Goal: Task Accomplishment & Management: Manage account settings

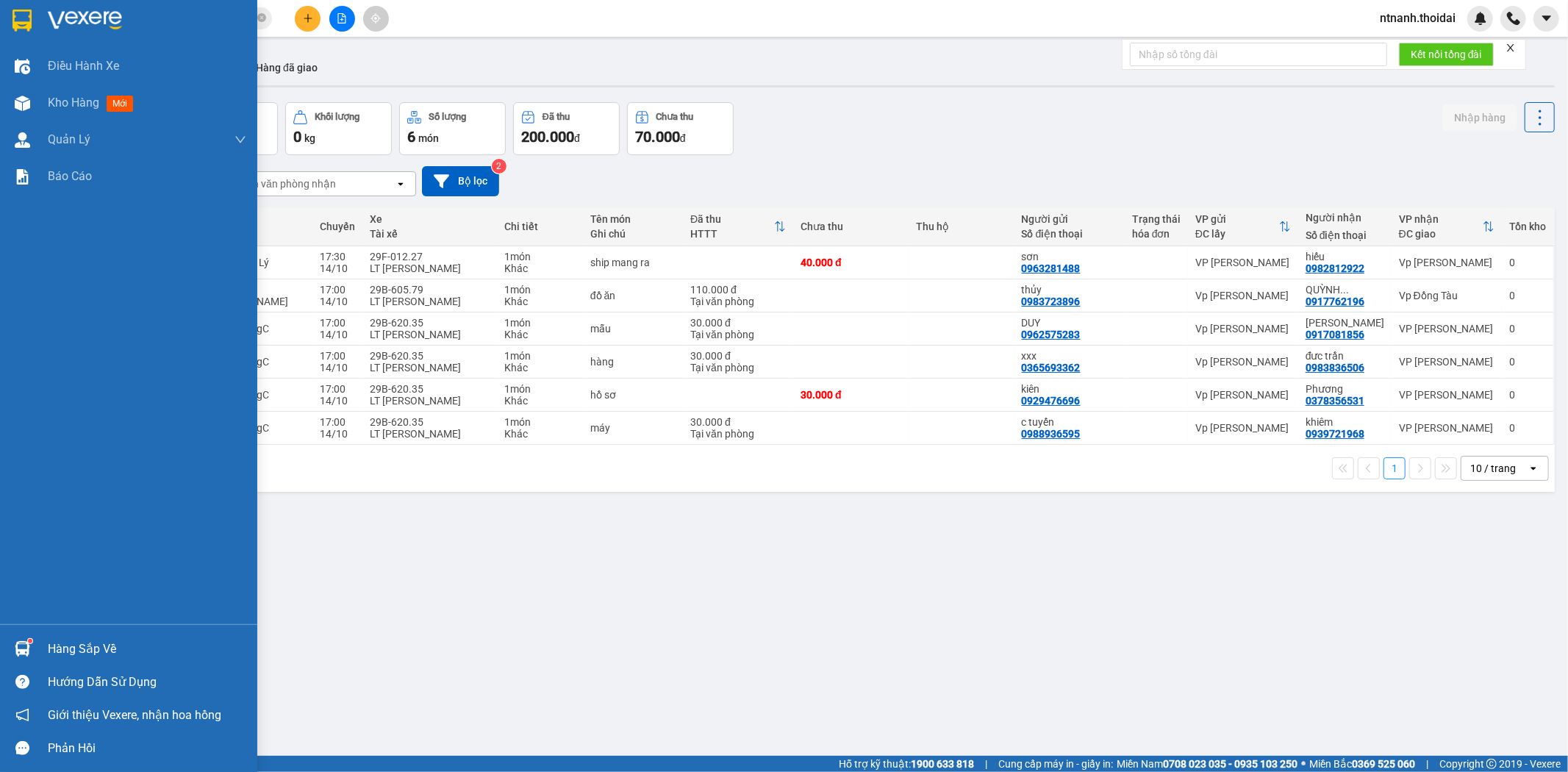
drag, startPoint x: 0, startPoint y: 0, endPoint x: 30, endPoint y: 640, distance: 640.7
click at [22, 640] on div at bounding box center [22, 649] width 26 height 26
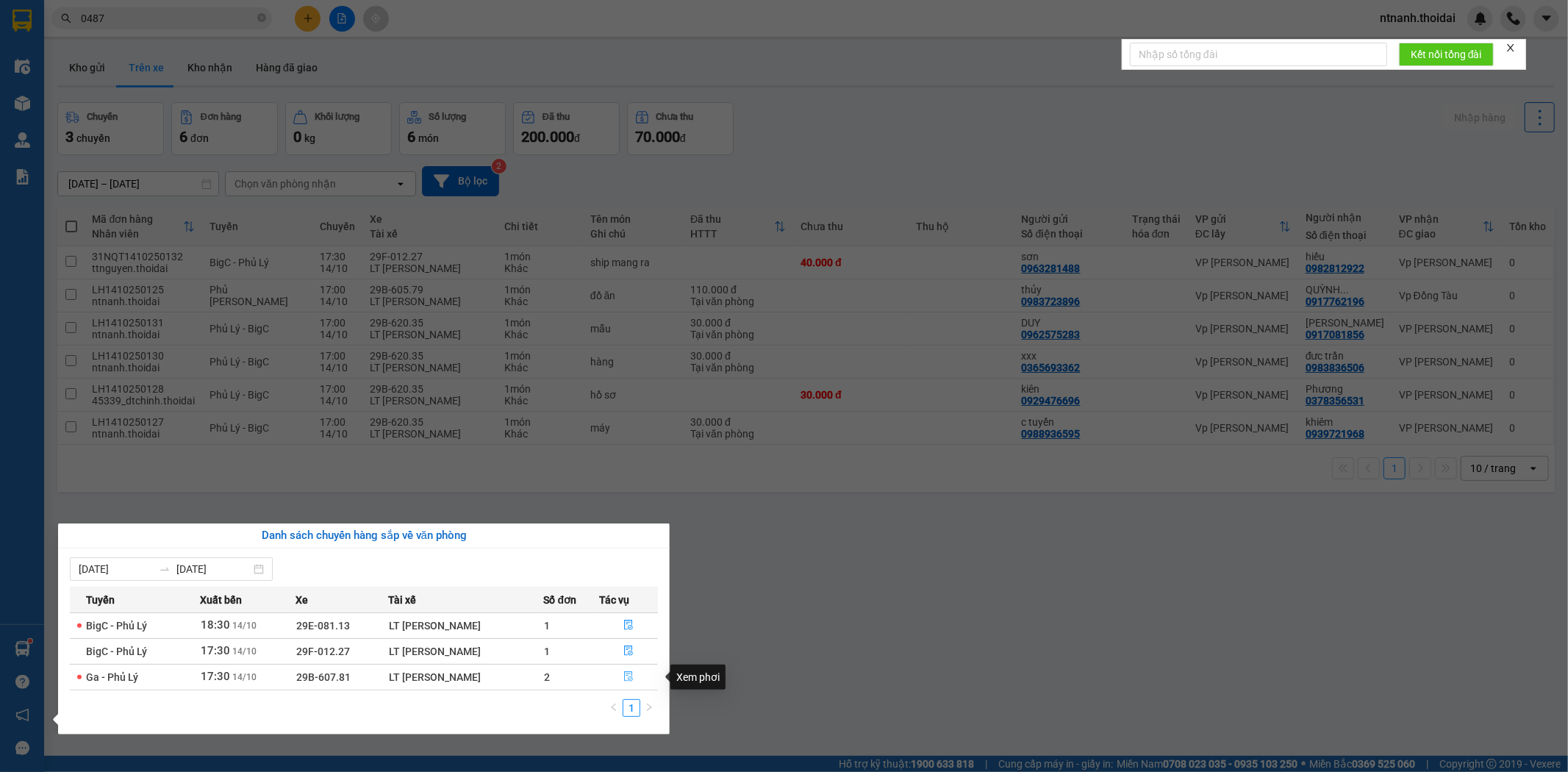
click at [626, 679] on icon "file-done" at bounding box center [628, 677] width 10 height 10
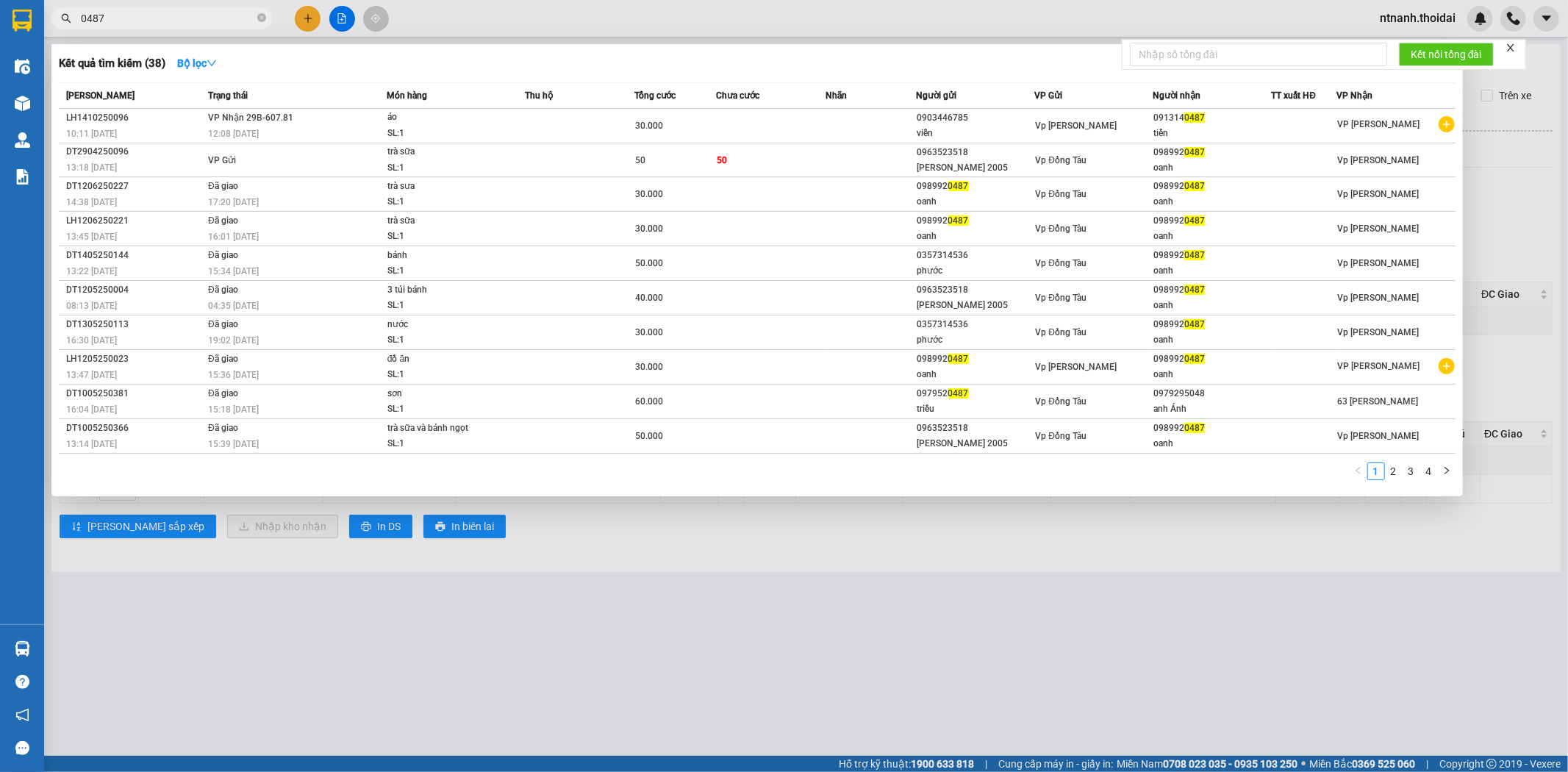
click at [177, 19] on input "0487" at bounding box center [167, 17] width 173 height 16
type input "0"
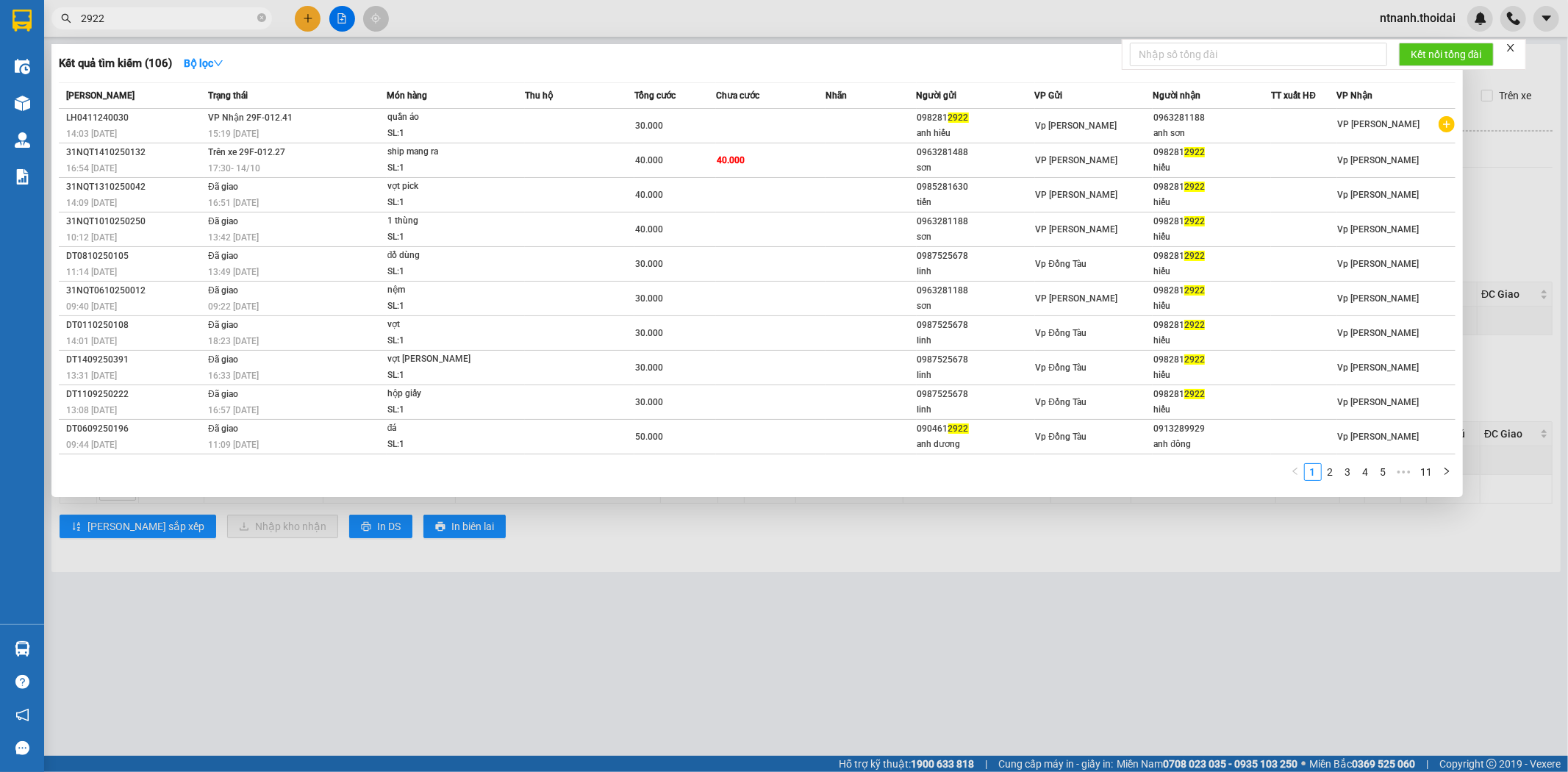
type input "2922"
click at [872, 572] on div at bounding box center [784, 386] width 1568 height 772
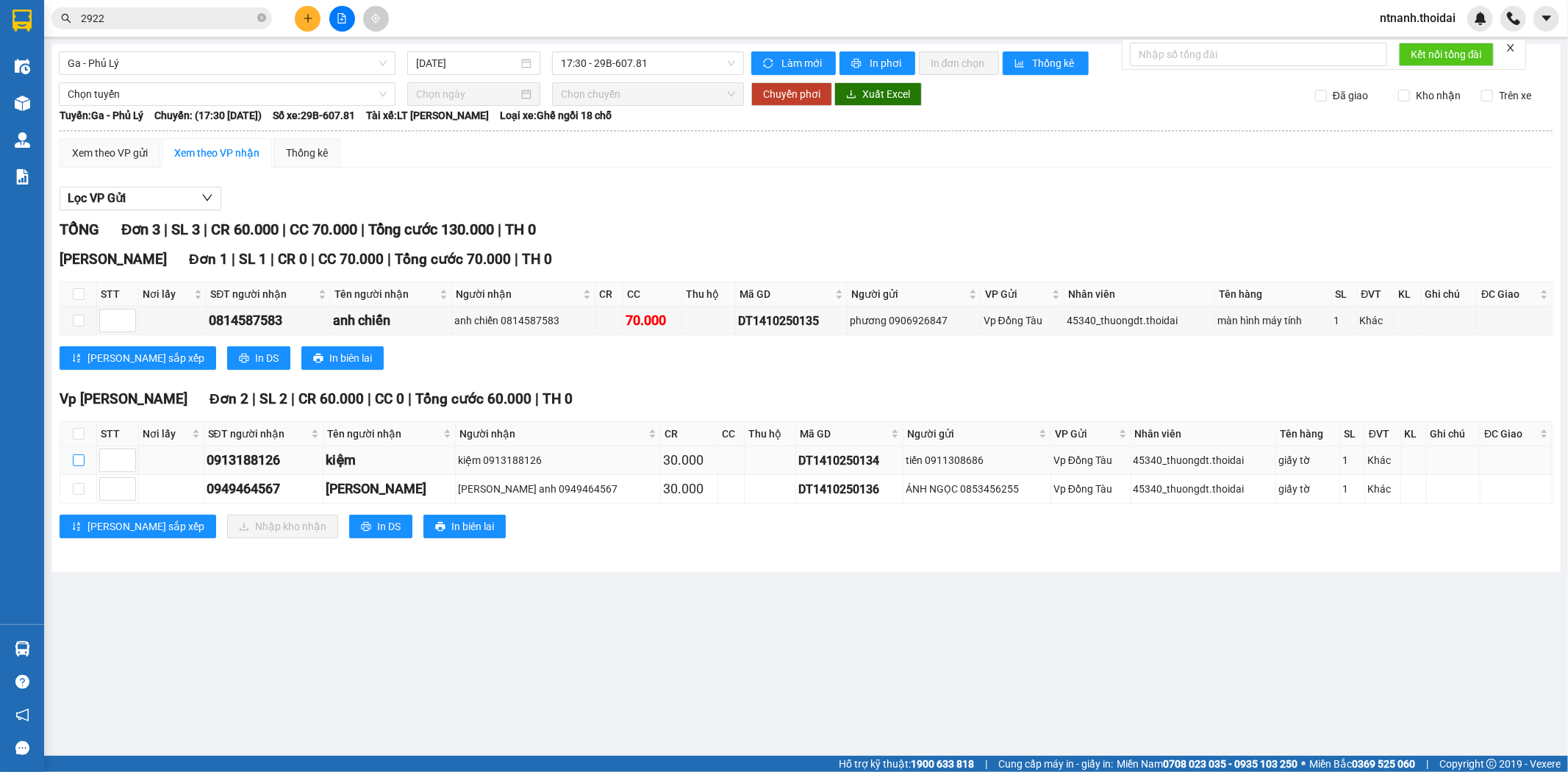
click at [81, 462] on input "checkbox" at bounding box center [79, 461] width 12 height 12
checkbox input "true"
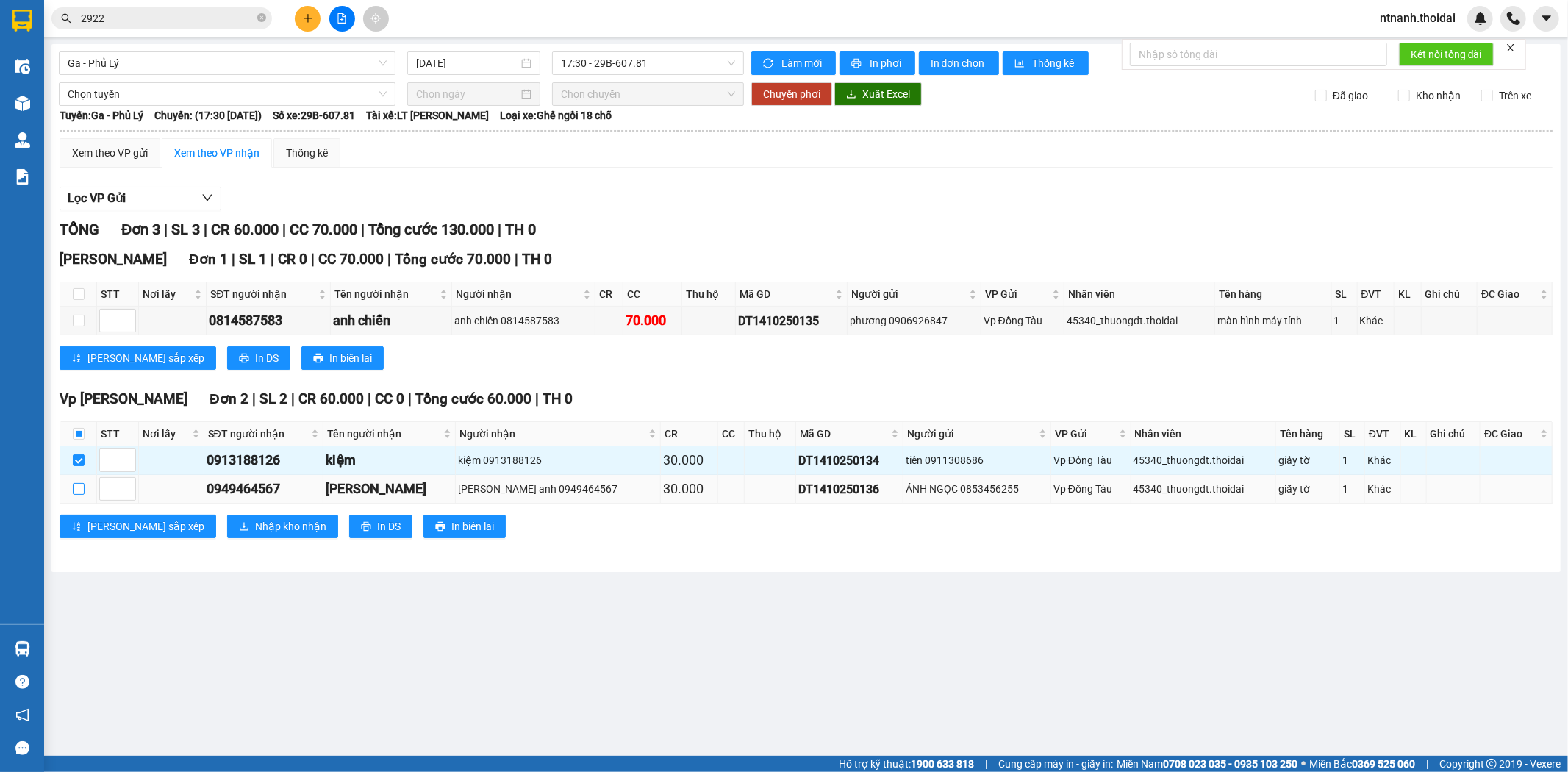
click at [79, 491] on input "checkbox" at bounding box center [79, 489] width 12 height 12
checkbox input "true"
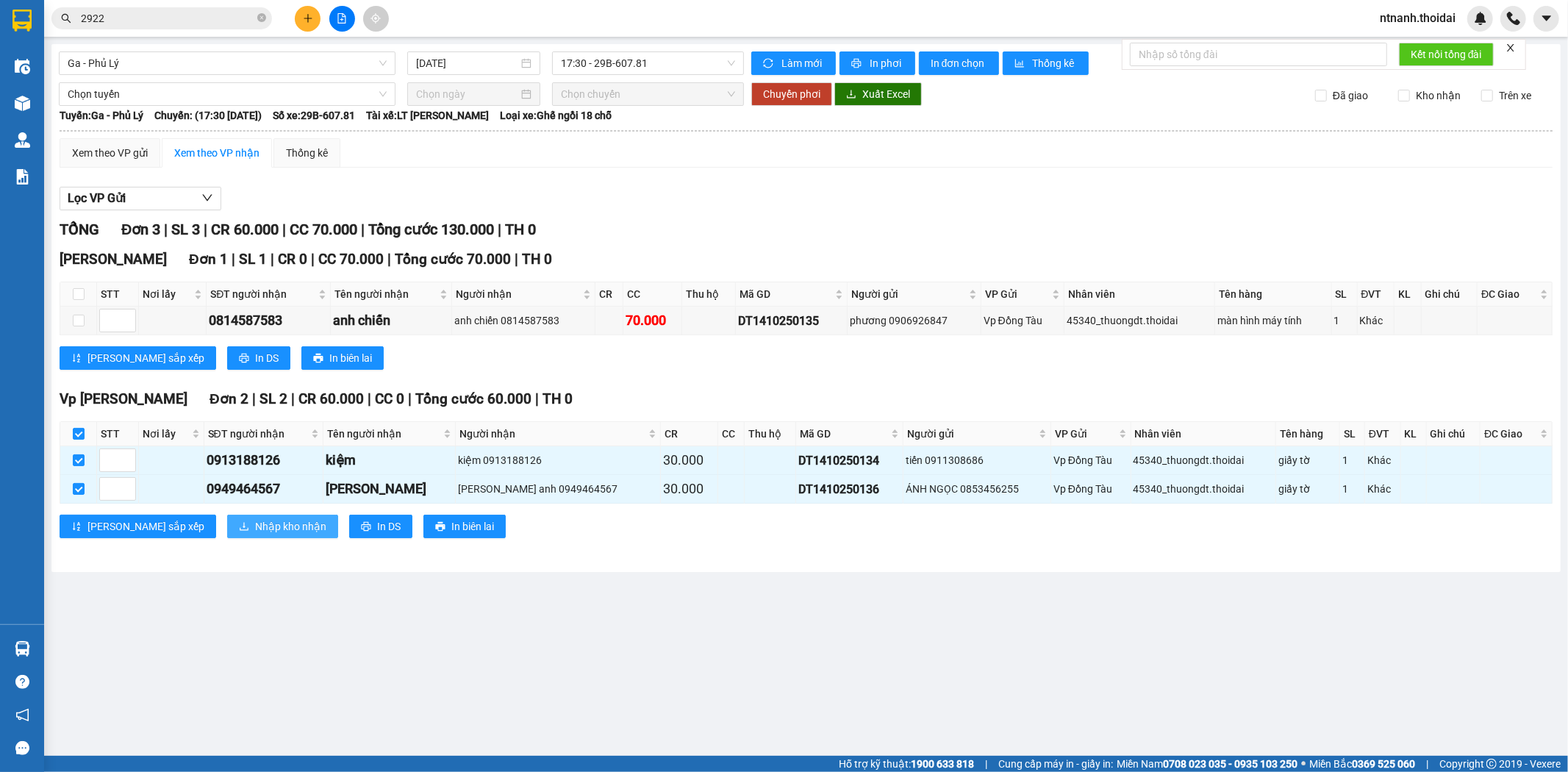
click at [255, 526] on span "Nhập kho nhận" at bounding box center [290, 526] width 71 height 16
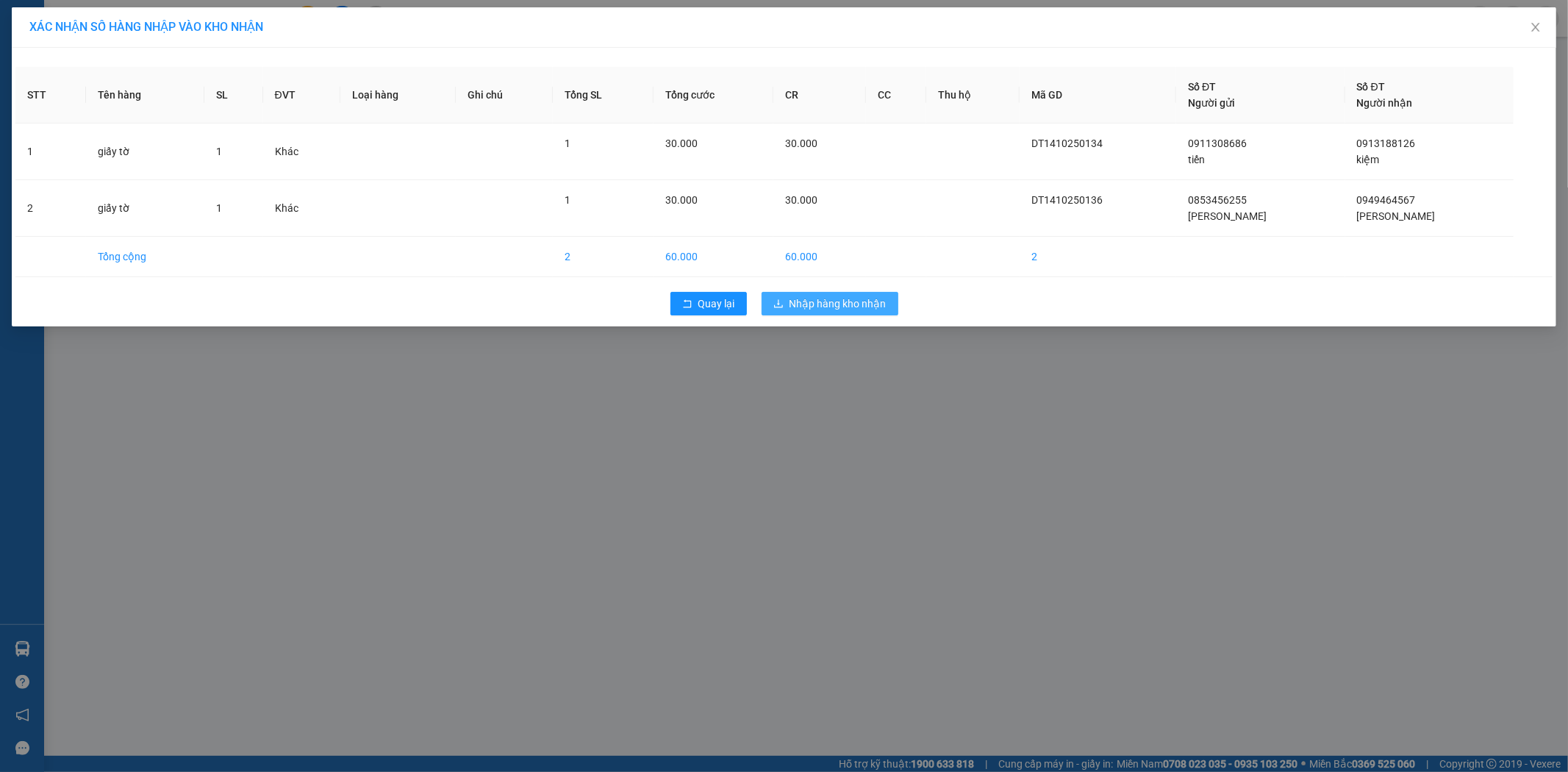
click at [806, 307] on span "Nhập hàng kho nhận" at bounding box center [838, 303] width 97 height 16
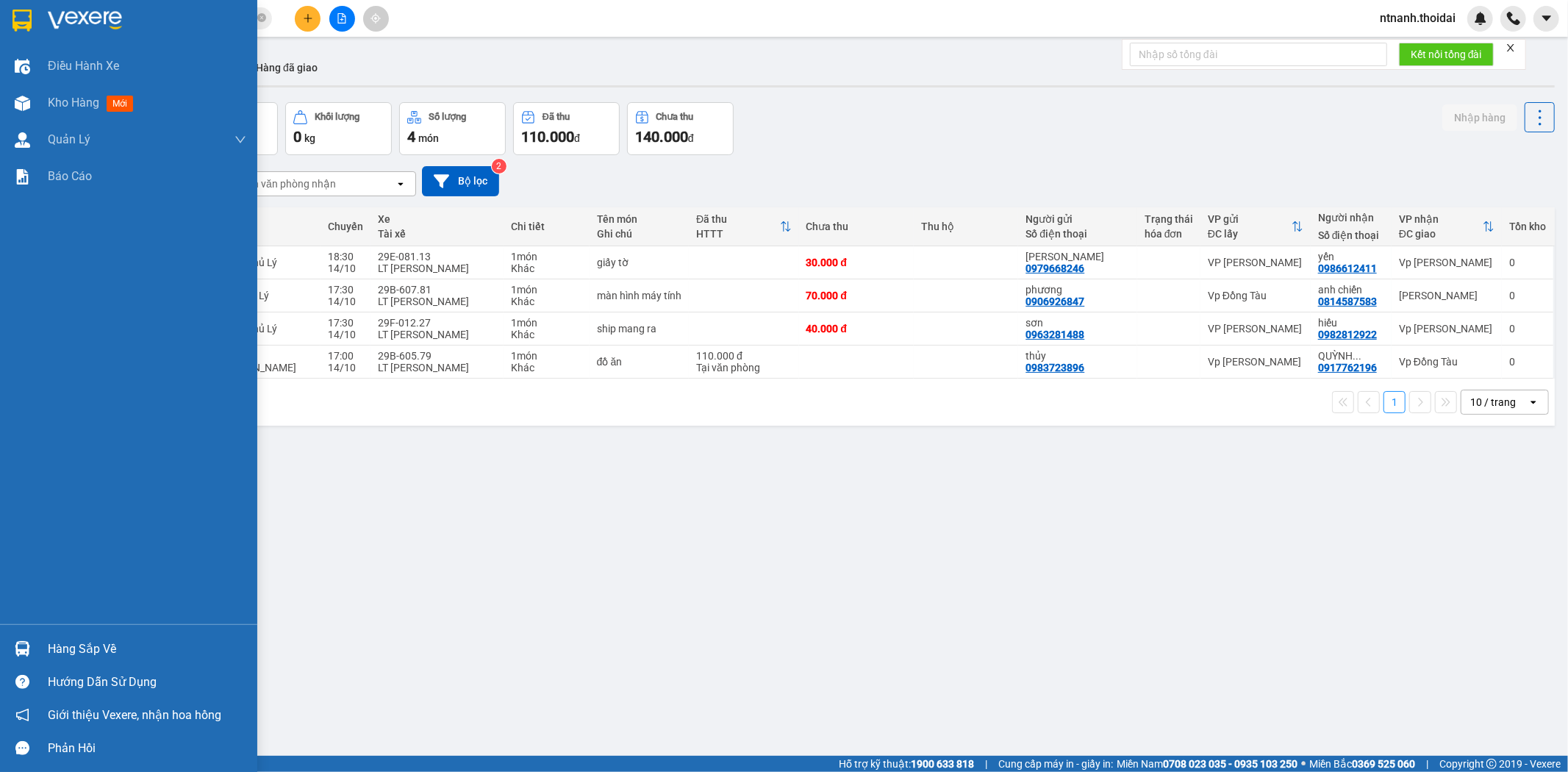
click at [31, 642] on div at bounding box center [22, 649] width 26 height 26
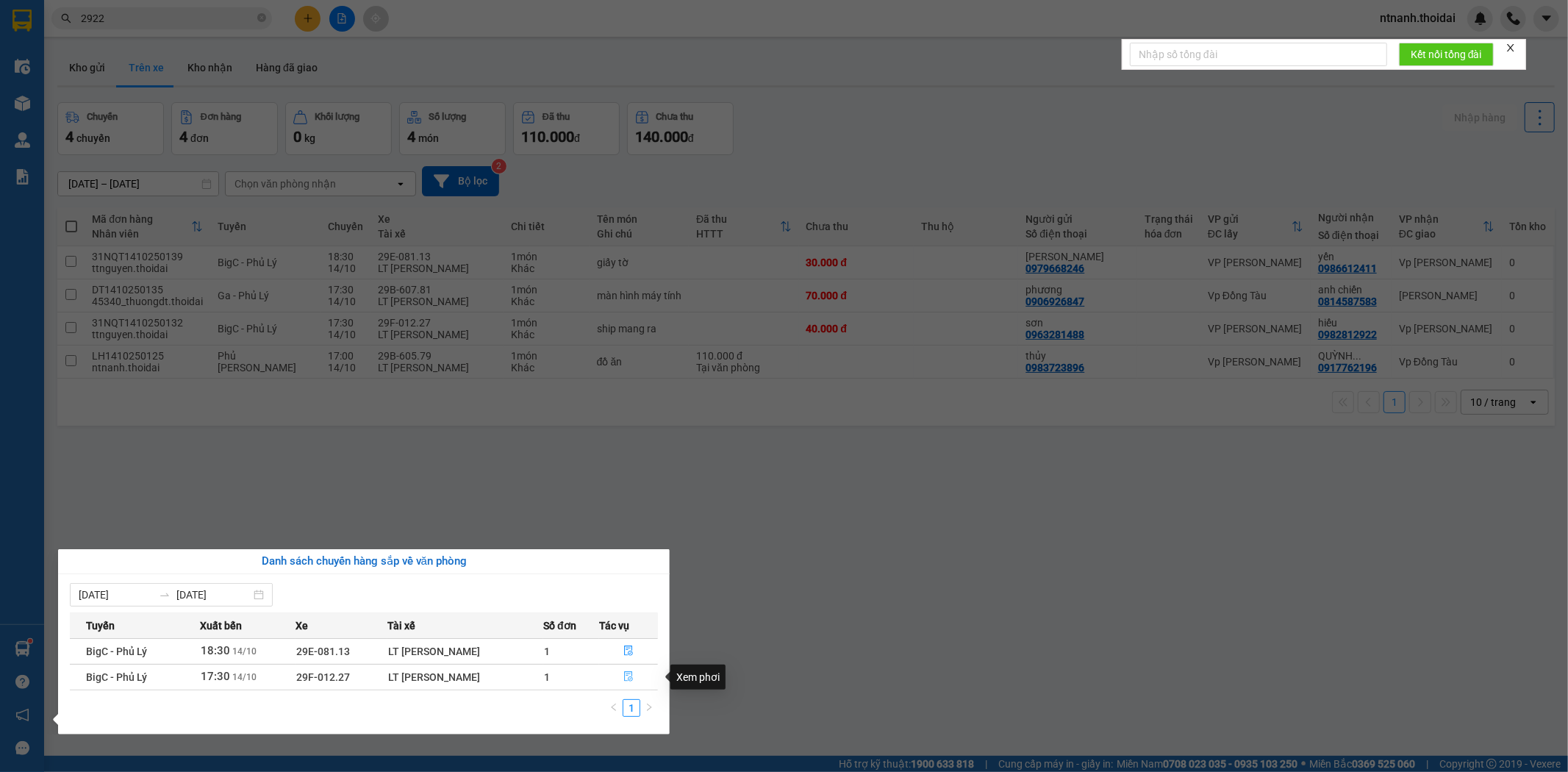
click at [637, 679] on button "button" at bounding box center [628, 677] width 57 height 23
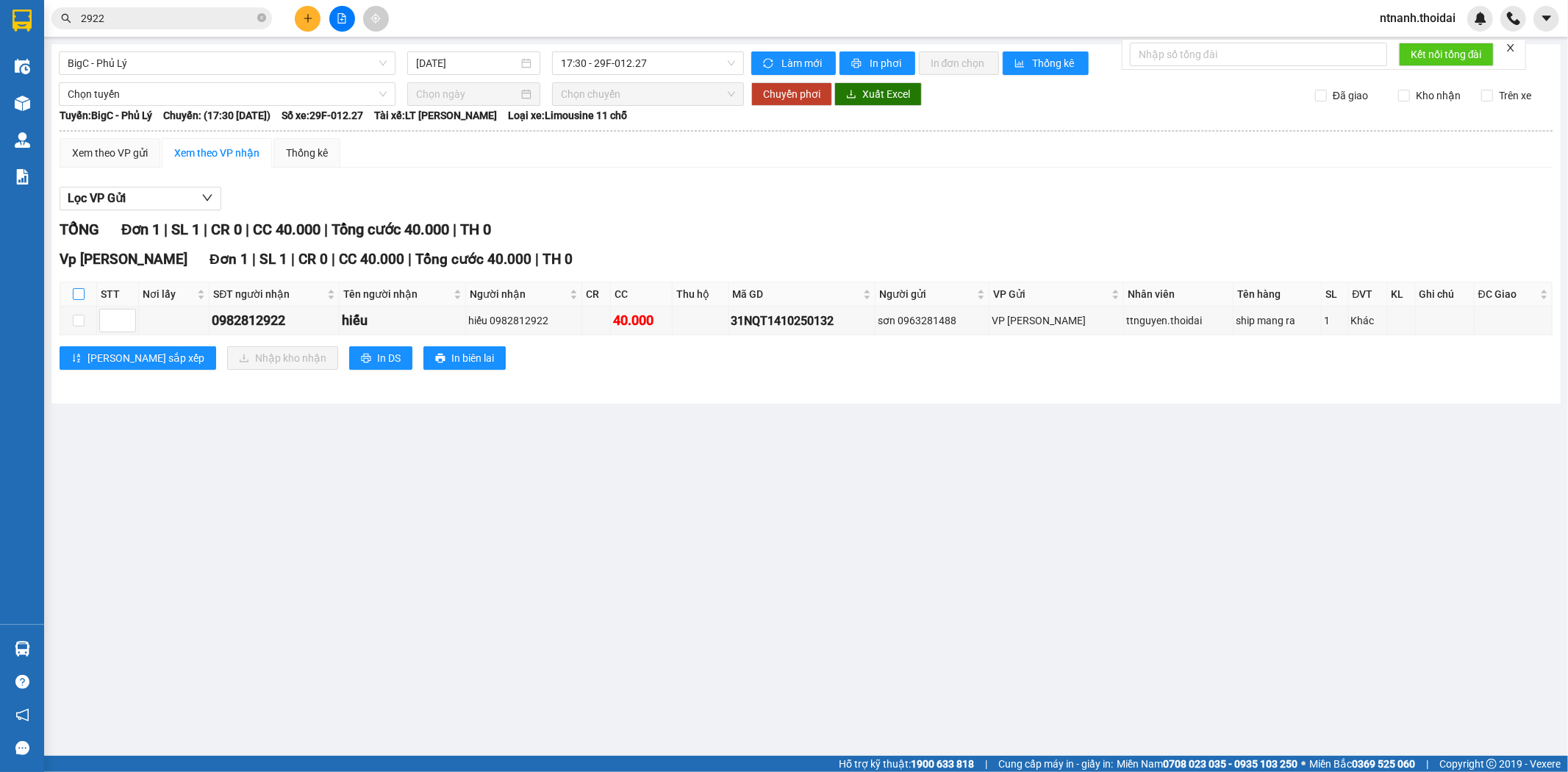
click at [77, 293] on input "checkbox" at bounding box center [79, 294] width 12 height 12
checkbox input "true"
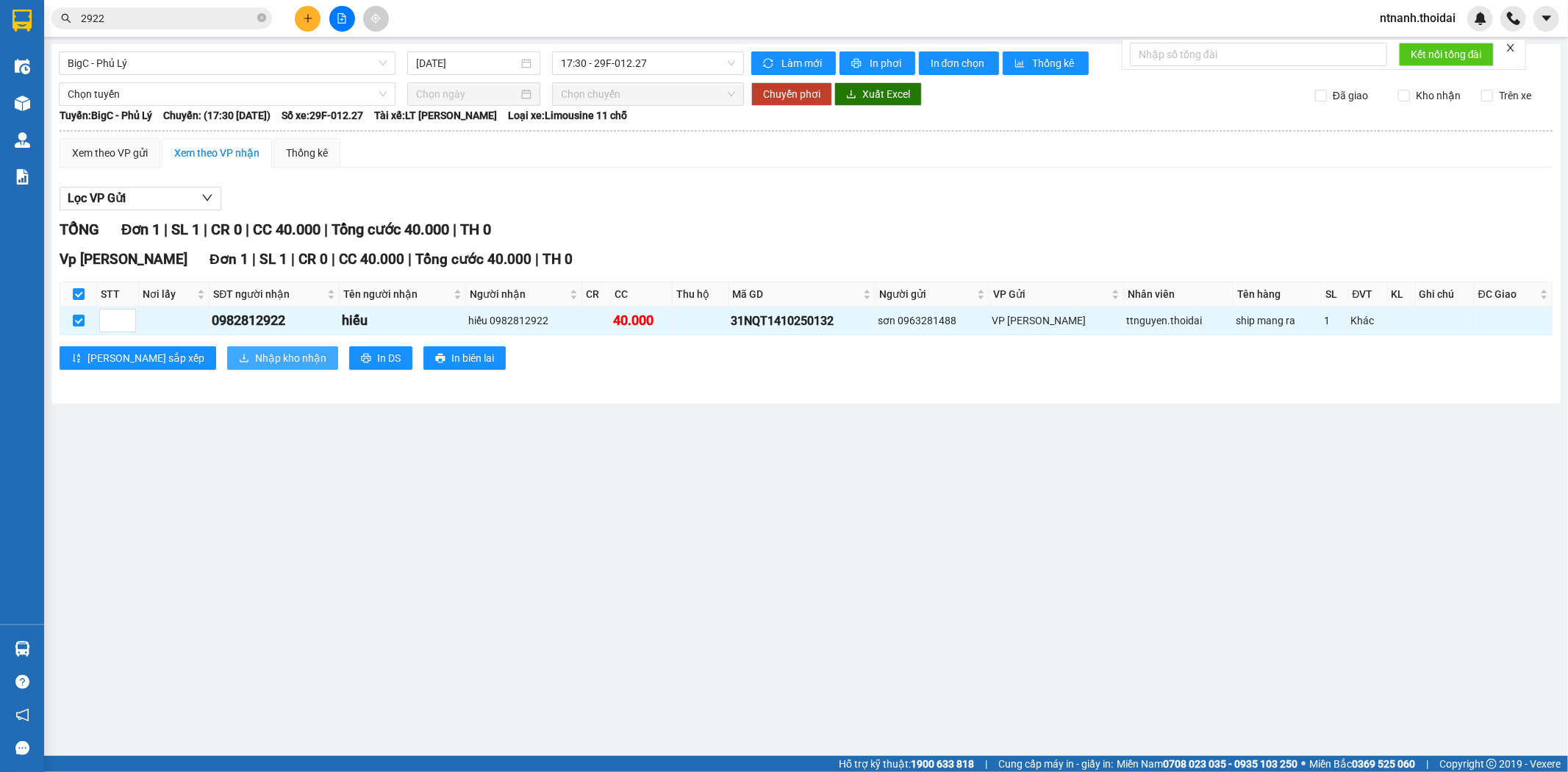
click at [255, 354] on span "Nhập kho nhận" at bounding box center [290, 358] width 71 height 16
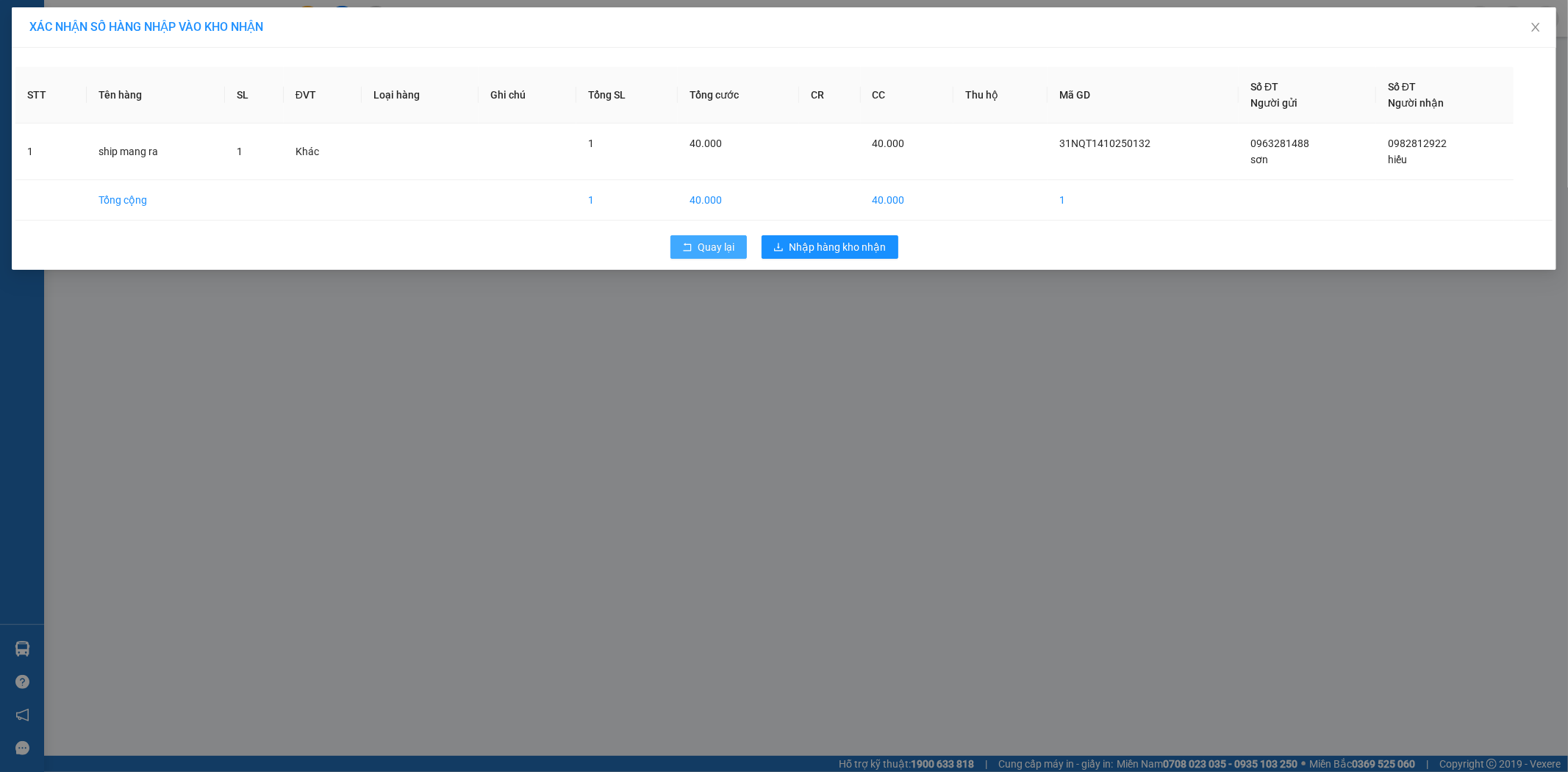
click at [713, 237] on button "Quay lại" at bounding box center [709, 247] width 76 height 23
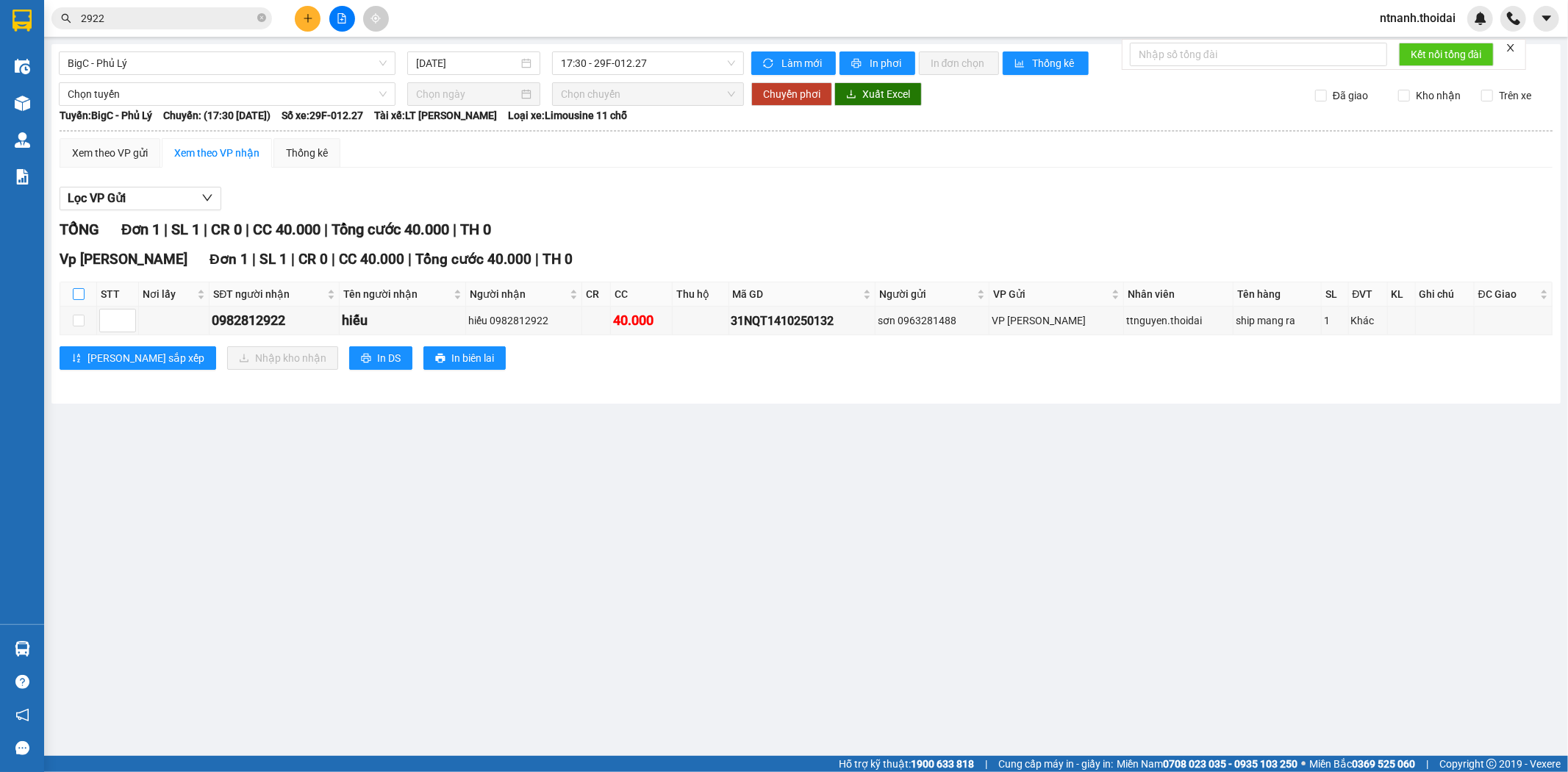
click at [80, 296] on input "checkbox" at bounding box center [79, 294] width 12 height 12
checkbox input "true"
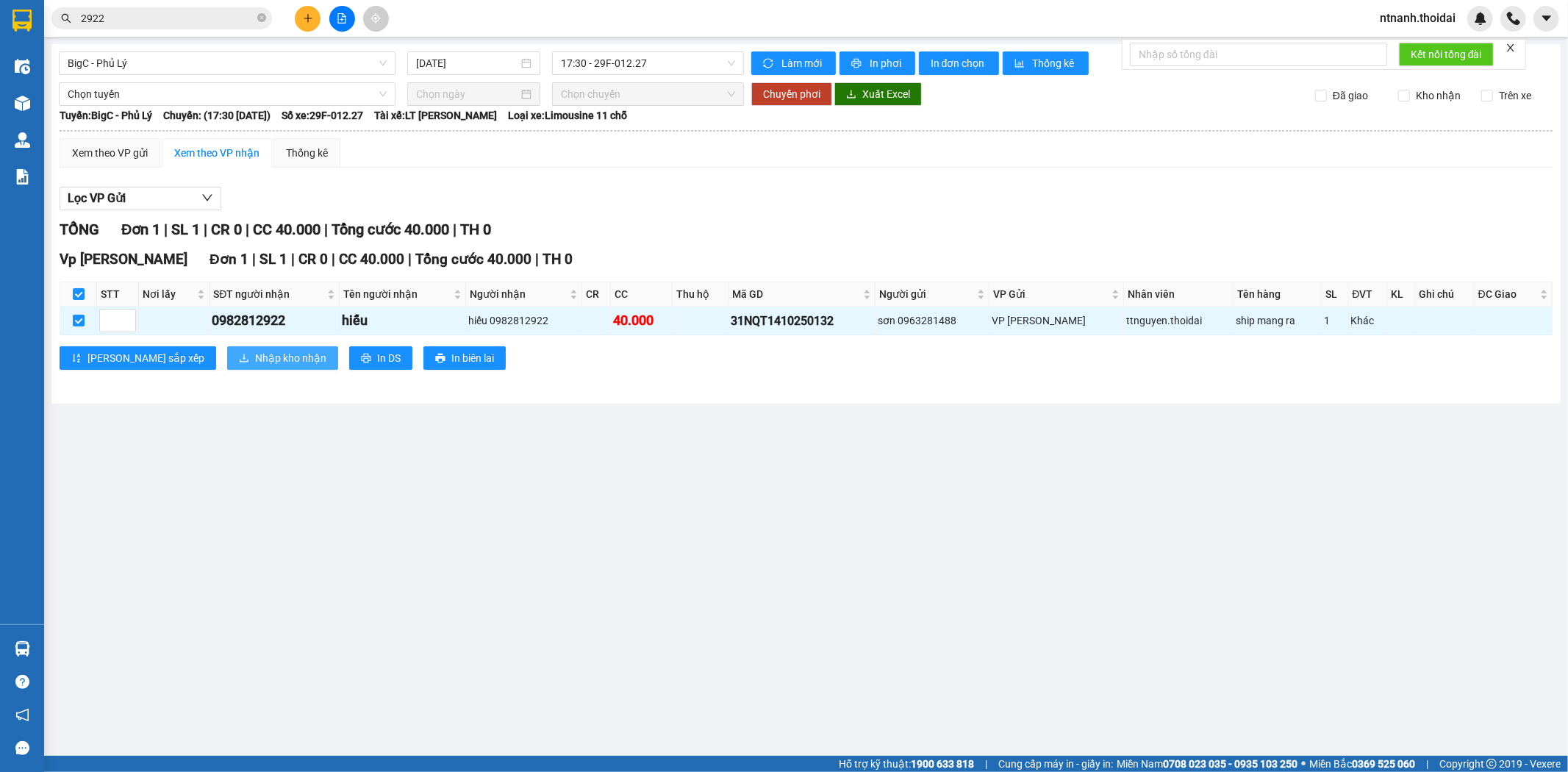
click at [255, 364] on span "Nhập kho nhận" at bounding box center [290, 358] width 71 height 16
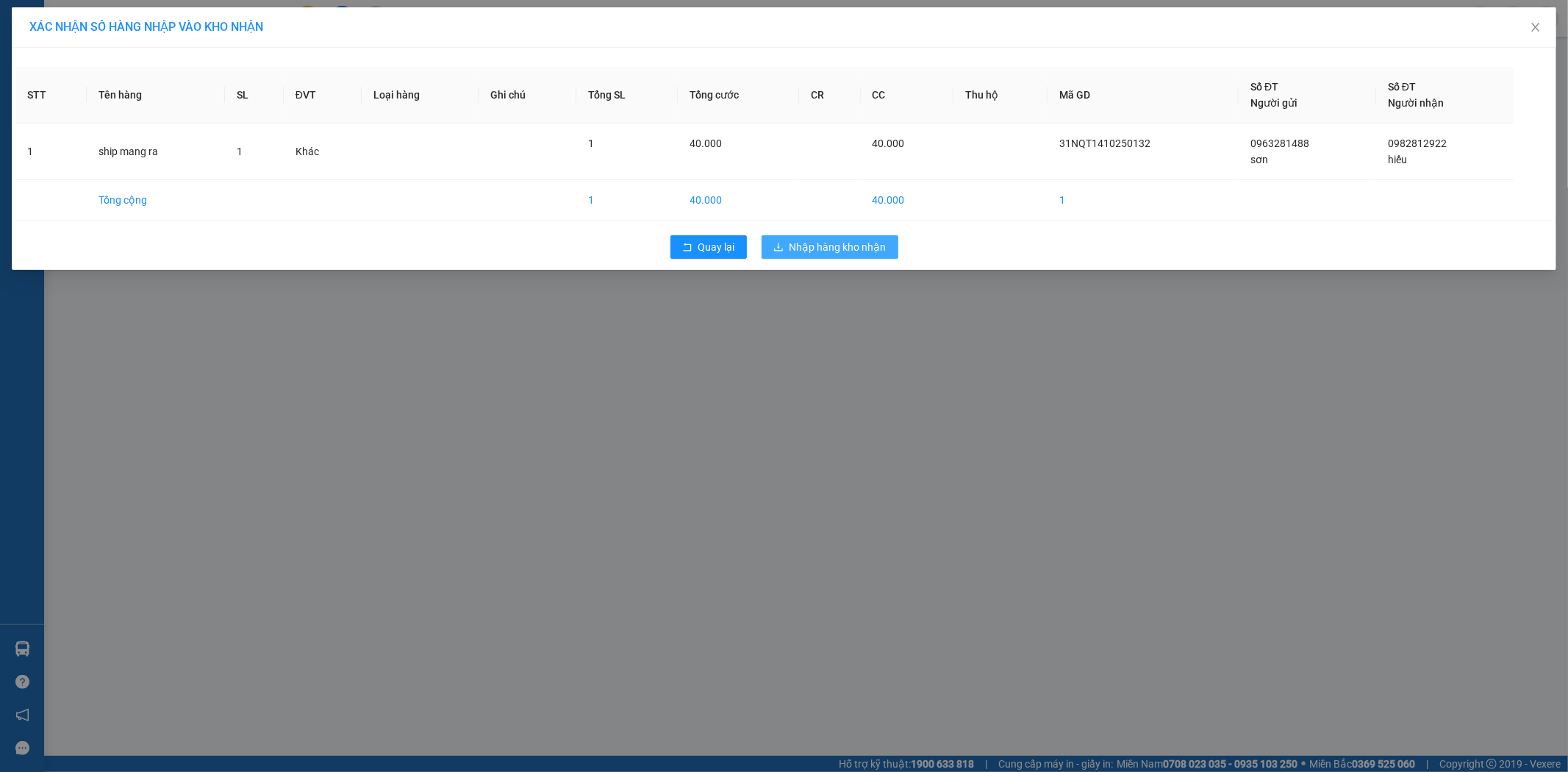
click at [812, 252] on span "Nhập hàng kho nhận" at bounding box center [838, 247] width 97 height 16
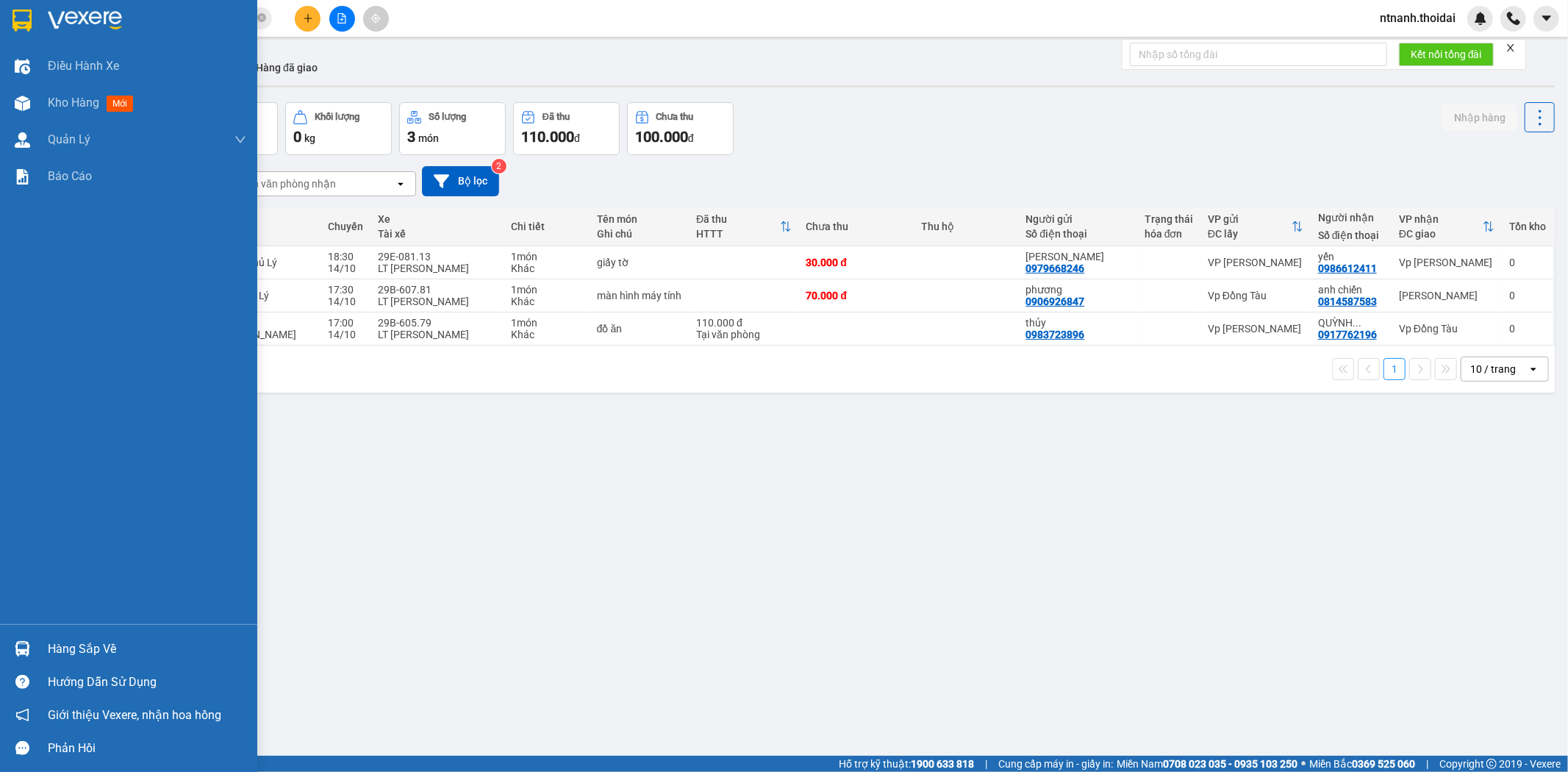
click at [71, 648] on div "Hàng sắp về" at bounding box center [147, 649] width 198 height 22
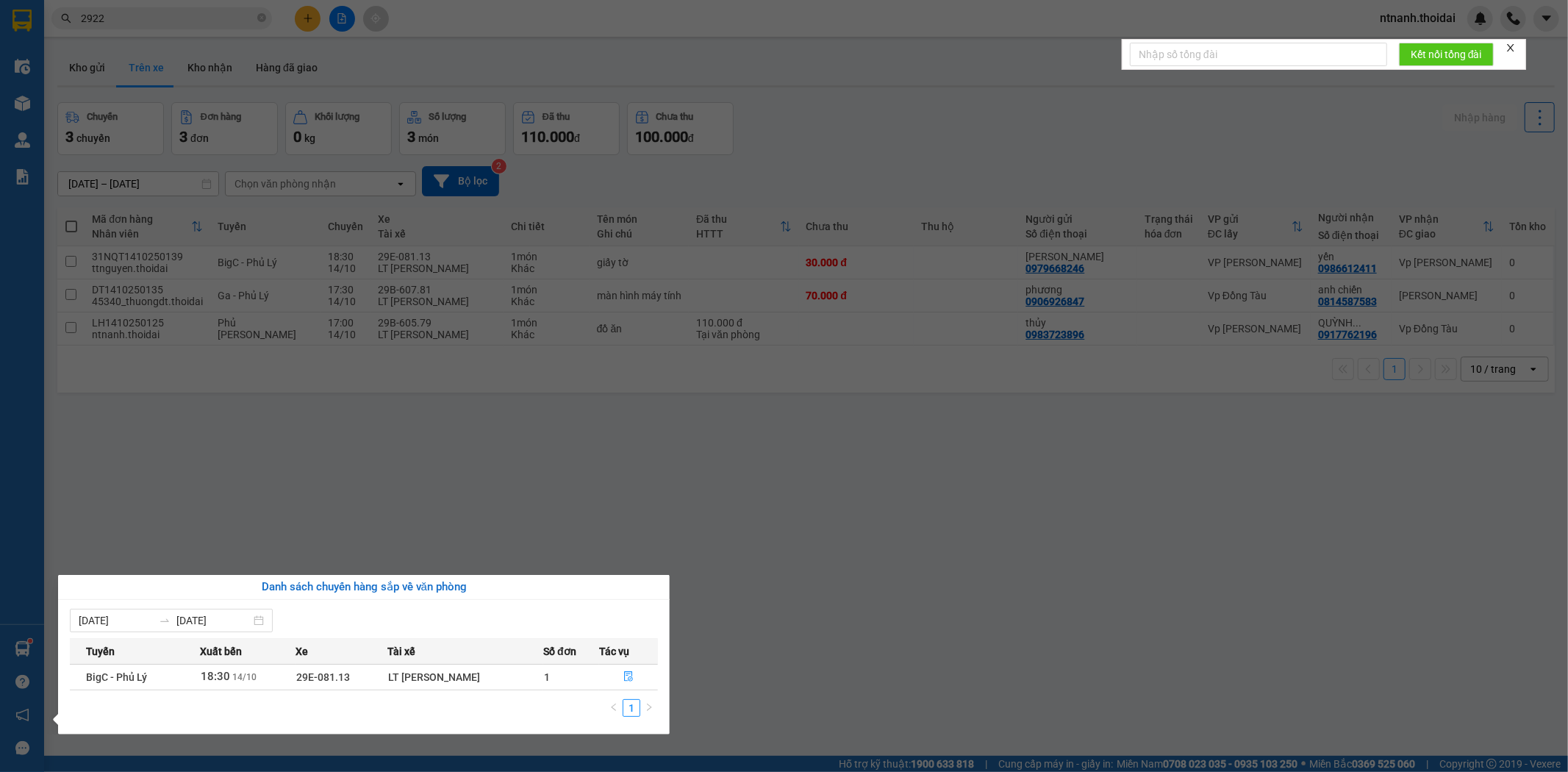
click at [953, 560] on section "Kết quả tìm kiếm ( 106 ) Bộ lọc Mã ĐH Trạng thái Món hàng Thu hộ Tổng cước Chưa…" at bounding box center [784, 386] width 1568 height 772
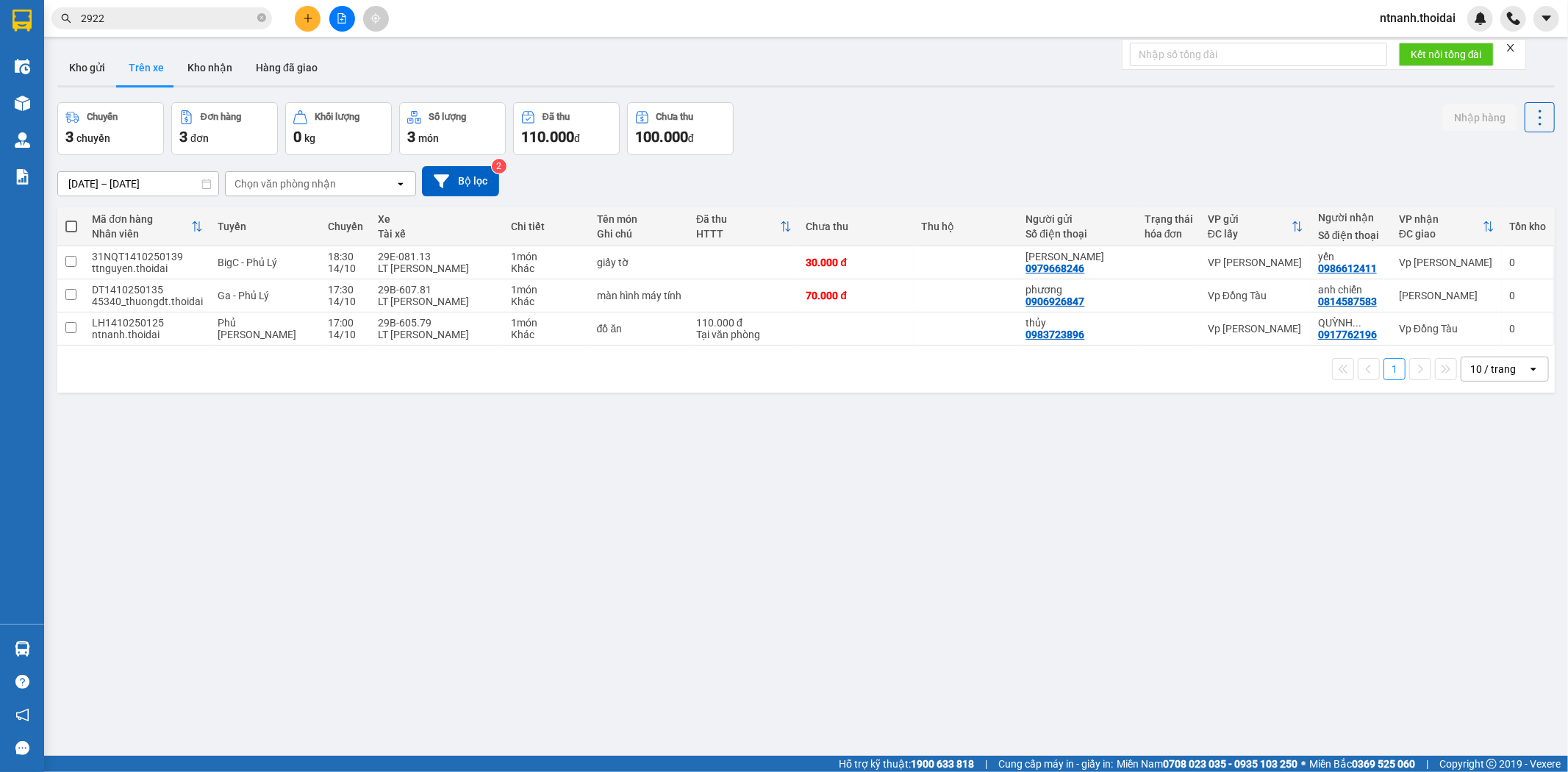
click at [647, 572] on div "ver 1.8.147 Kho gửi Trên xe Kho nhận Hàng đã giao Chuyến 3 chuyến Đơn hàng 3 đơ…" at bounding box center [806, 430] width 1509 height 772
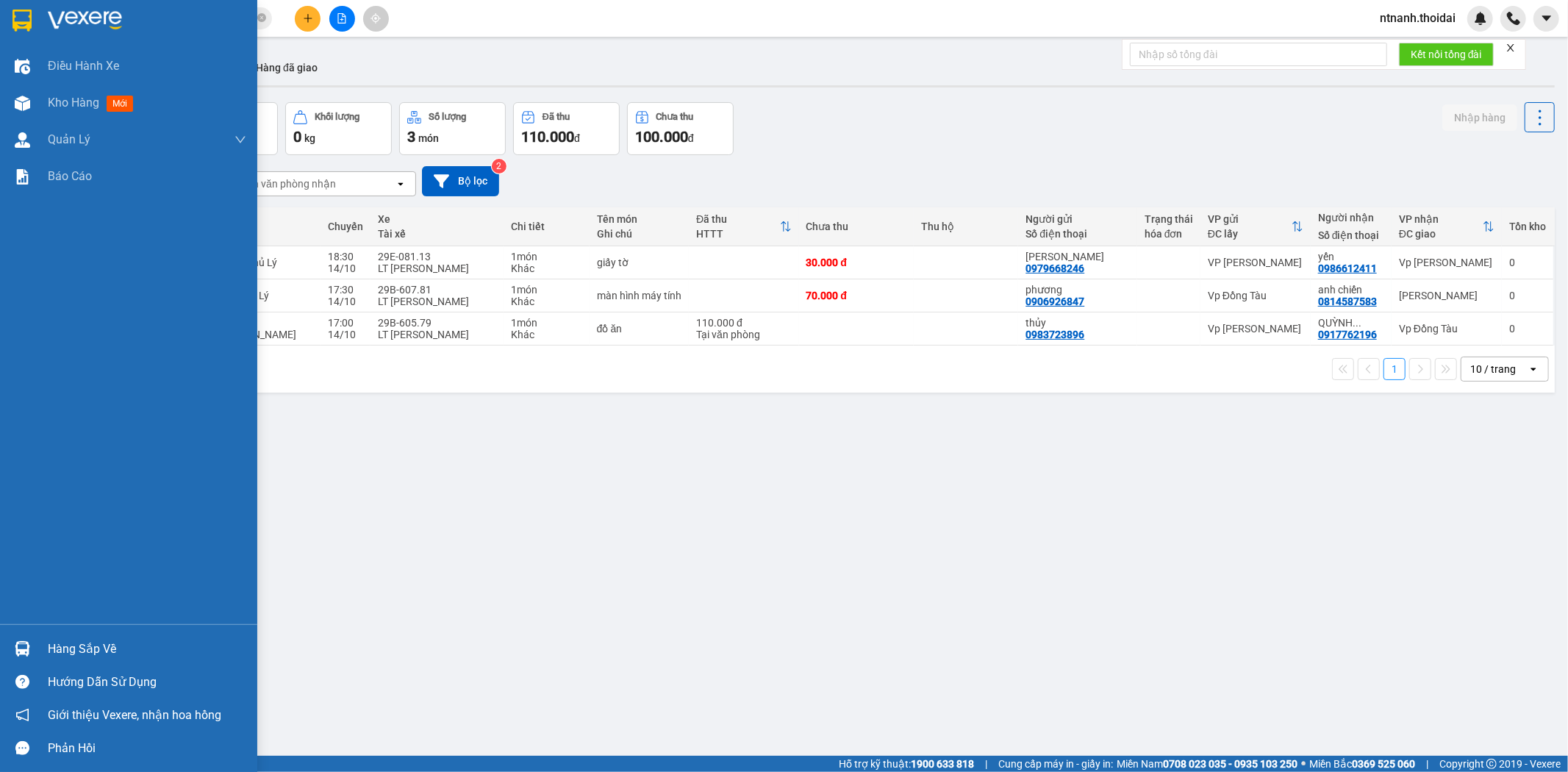
click at [31, 650] on div at bounding box center [22, 649] width 26 height 26
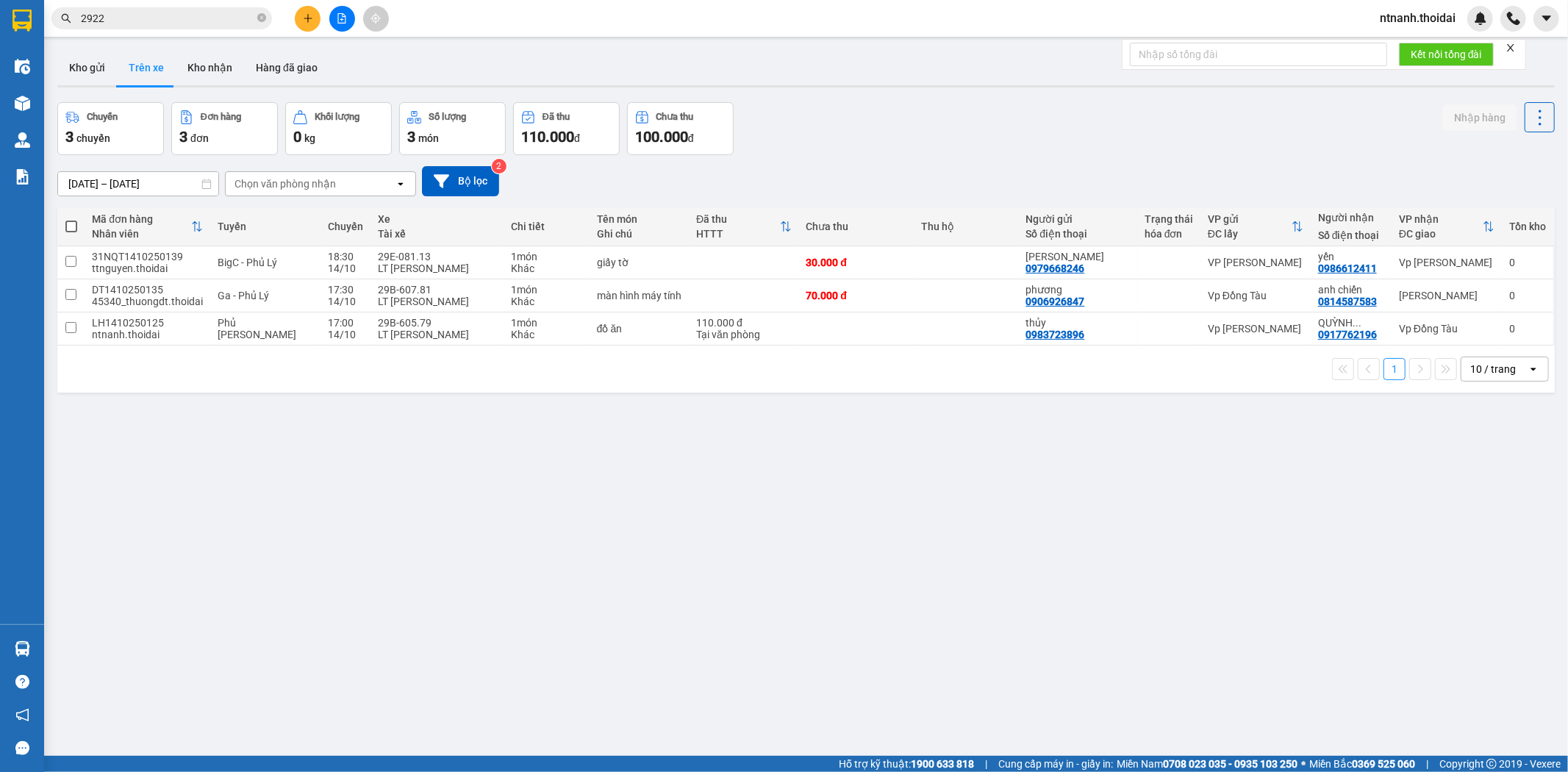
click at [717, 594] on section "Kết quả tìm kiếm ( 106 ) Bộ lọc Mã ĐH Trạng thái Món hàng Thu hộ Tổng cước Chưa…" at bounding box center [784, 386] width 1568 height 772
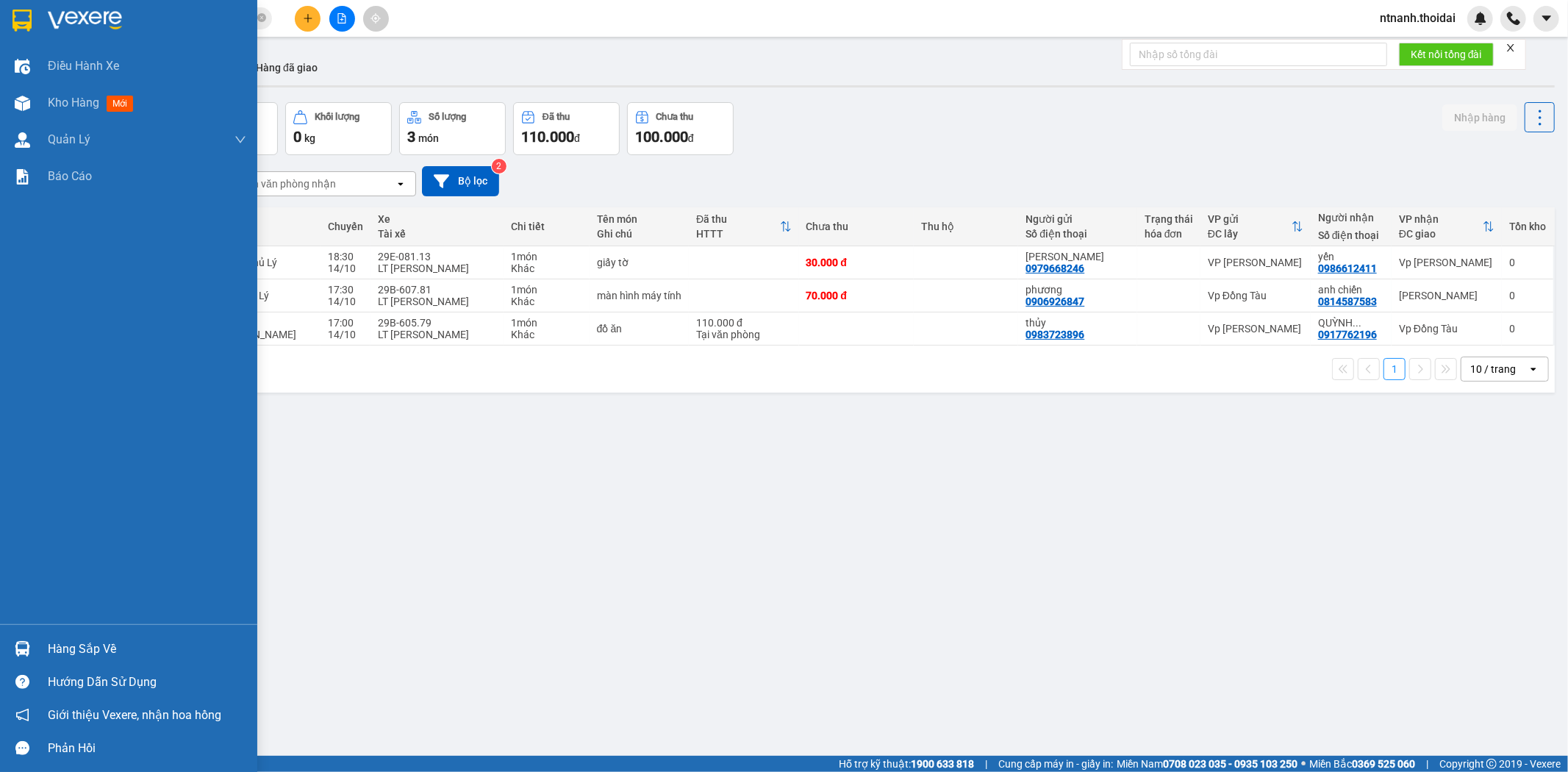
click at [16, 652] on img at bounding box center [22, 649] width 16 height 16
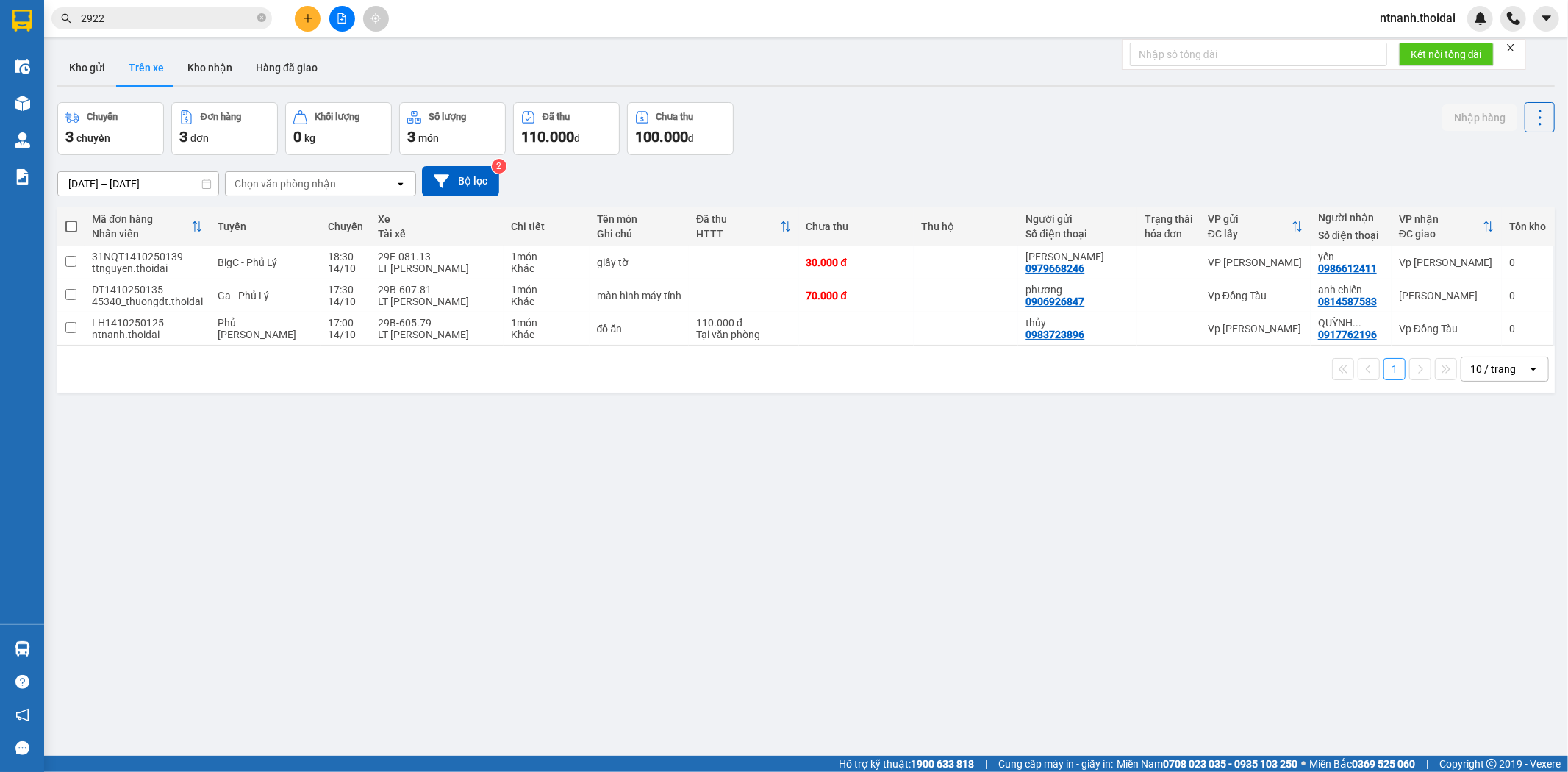
click at [832, 647] on section "Kết quả tìm kiếm ( 106 ) Bộ lọc Mã ĐH Trạng thái Món hàng Thu hộ Tổng cước Chưa…" at bounding box center [784, 386] width 1568 height 772
drag, startPoint x: 552, startPoint y: 506, endPoint x: 30, endPoint y: 152, distance: 630.7
click at [552, 505] on div "ver 1.8.147 Kho gửi Trên xe Kho nhận Hàng đã giao Chuyến 3 chuyến Đơn hàng 3 đơ…" at bounding box center [806, 430] width 1509 height 772
click at [217, 61] on button "Kho nhận" at bounding box center [210, 67] width 68 height 36
type input "[DATE] – [DATE]"
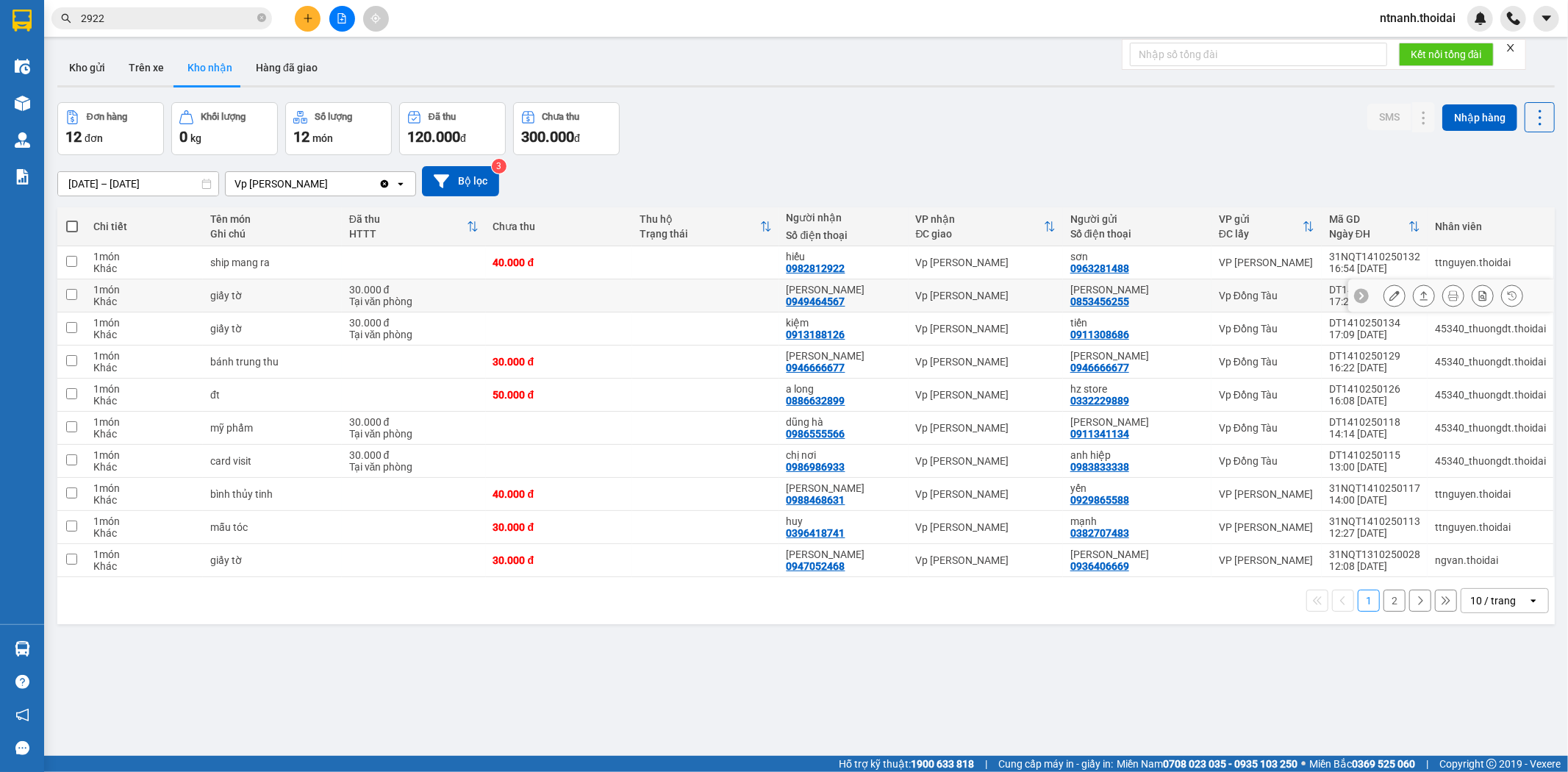
click at [597, 305] on td at bounding box center [559, 296] width 147 height 33
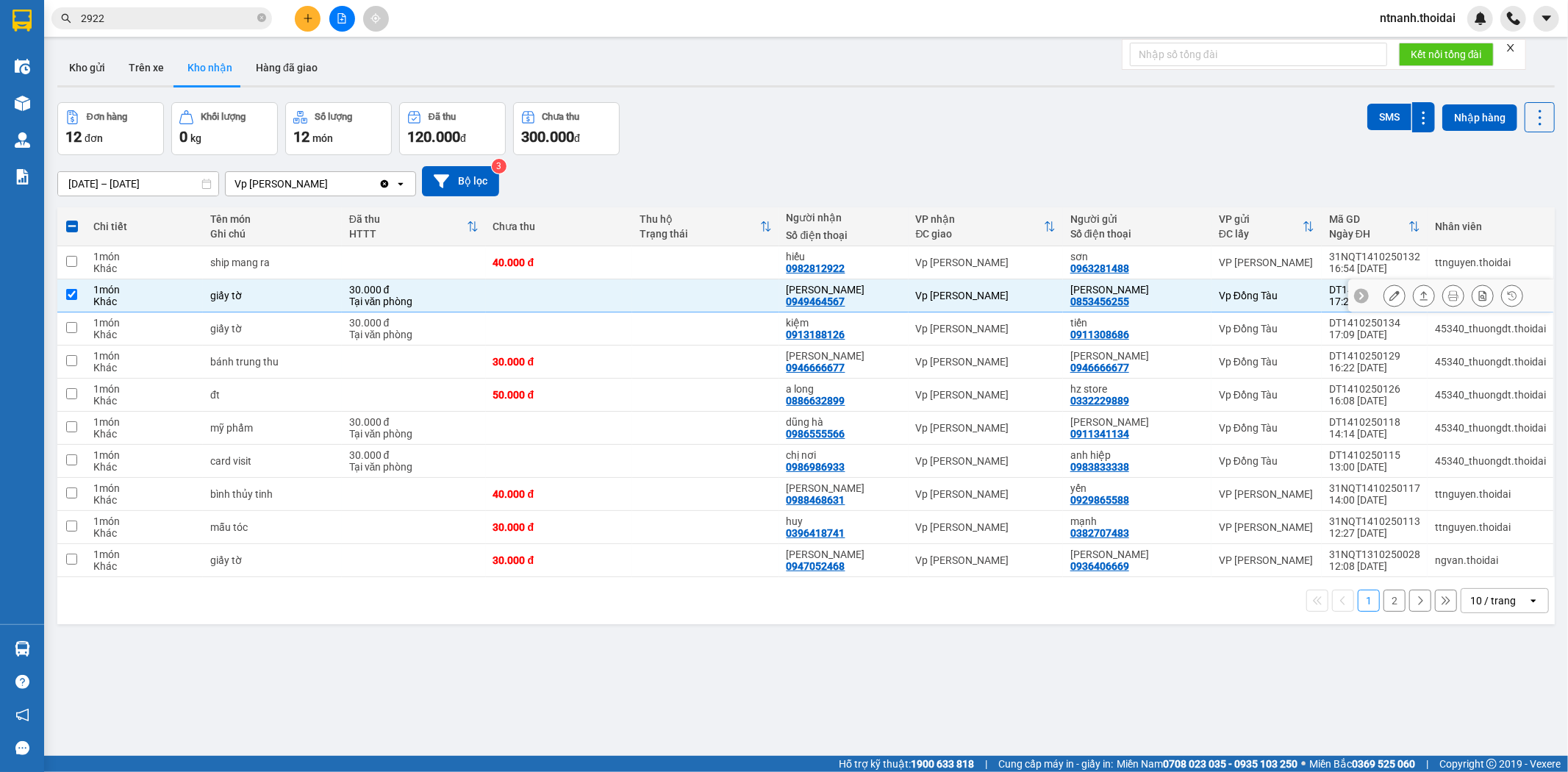
click at [1414, 290] on button at bounding box center [1424, 296] width 21 height 26
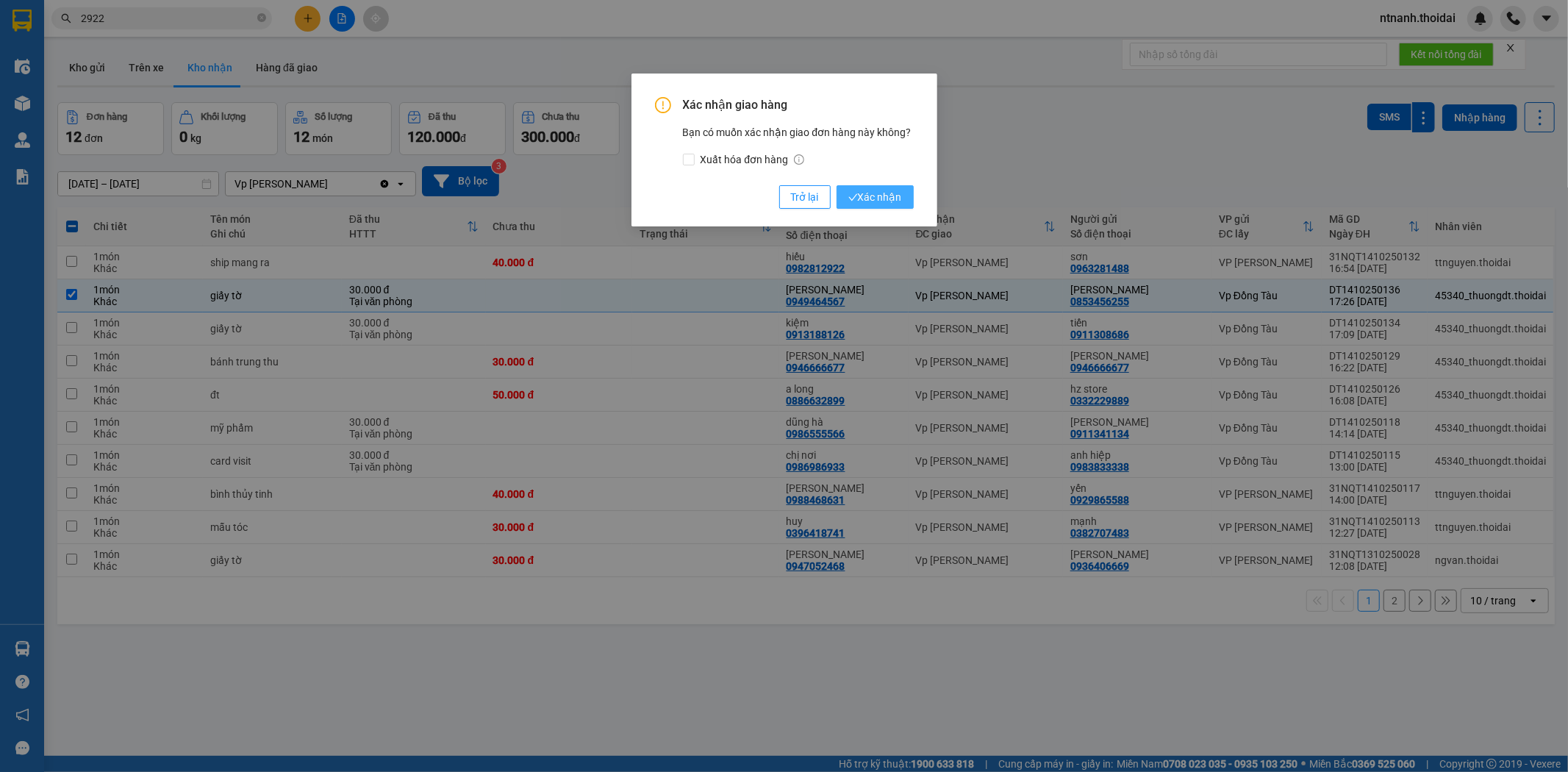
click at [869, 187] on button "Xác nhận" at bounding box center [874, 197] width 77 height 23
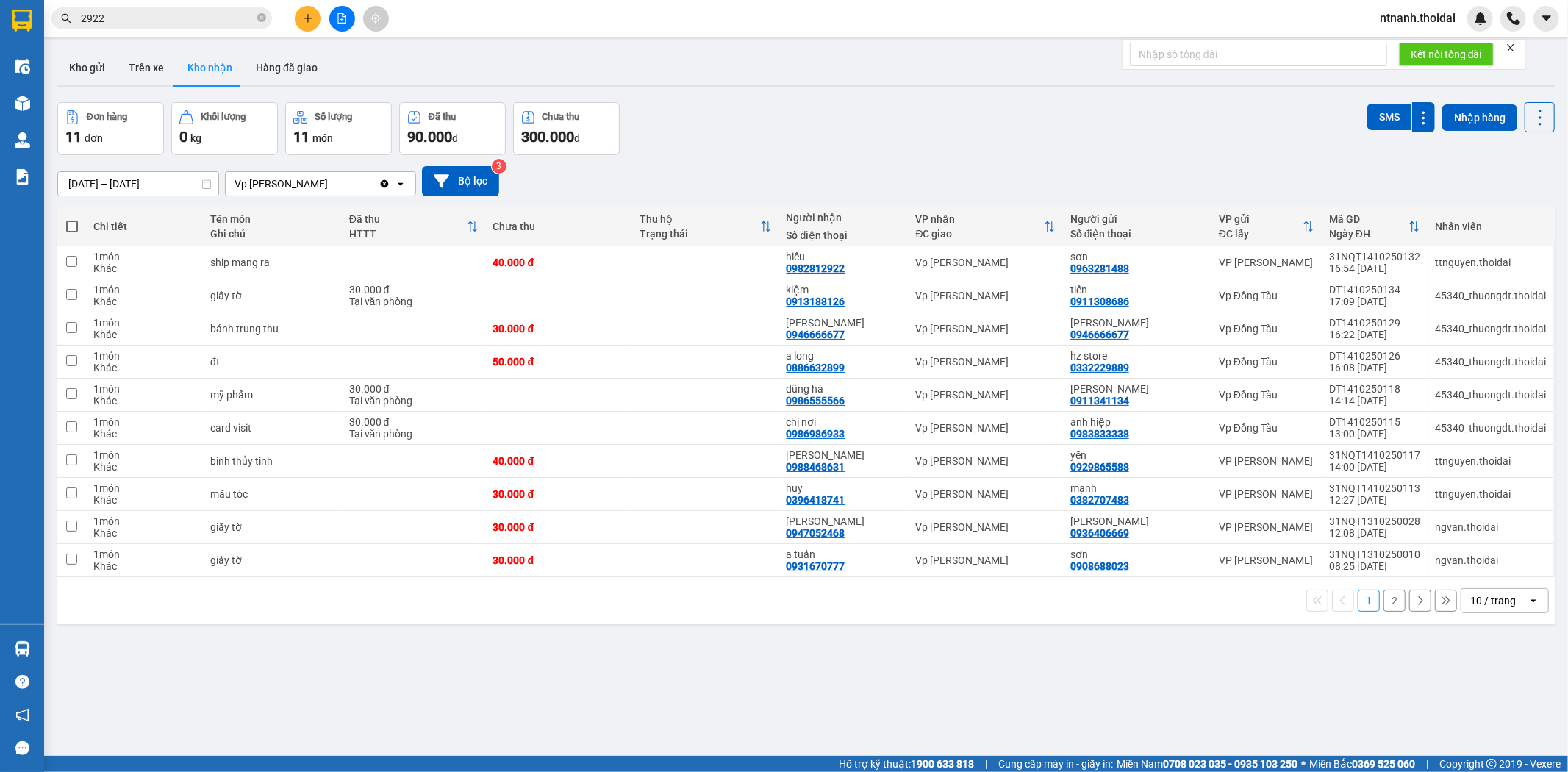
click at [198, 71] on button "Kho nhận" at bounding box center [210, 67] width 68 height 36
click at [514, 287] on td at bounding box center [559, 296] width 147 height 33
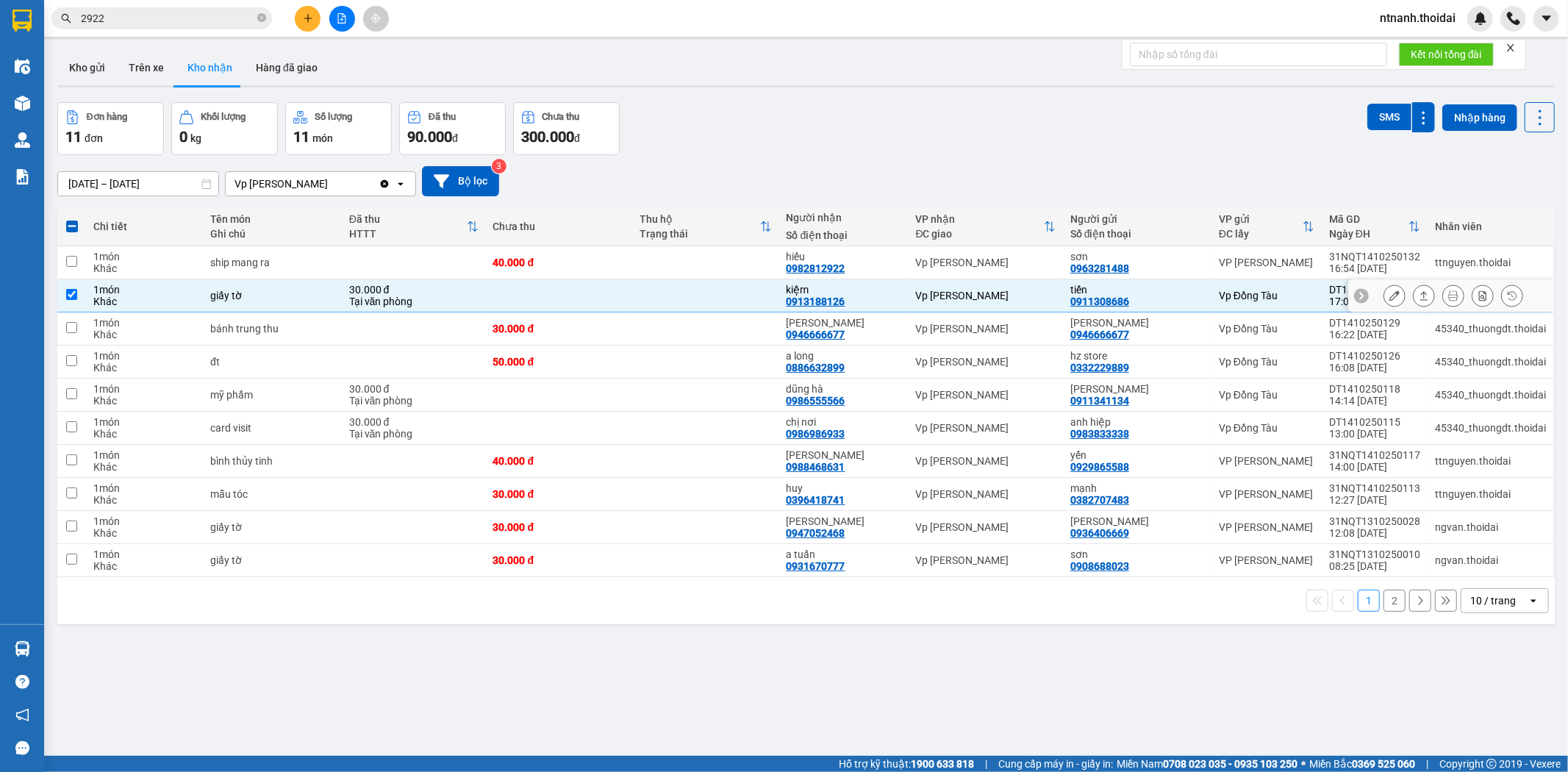
click at [510, 293] on td at bounding box center [559, 296] width 147 height 33
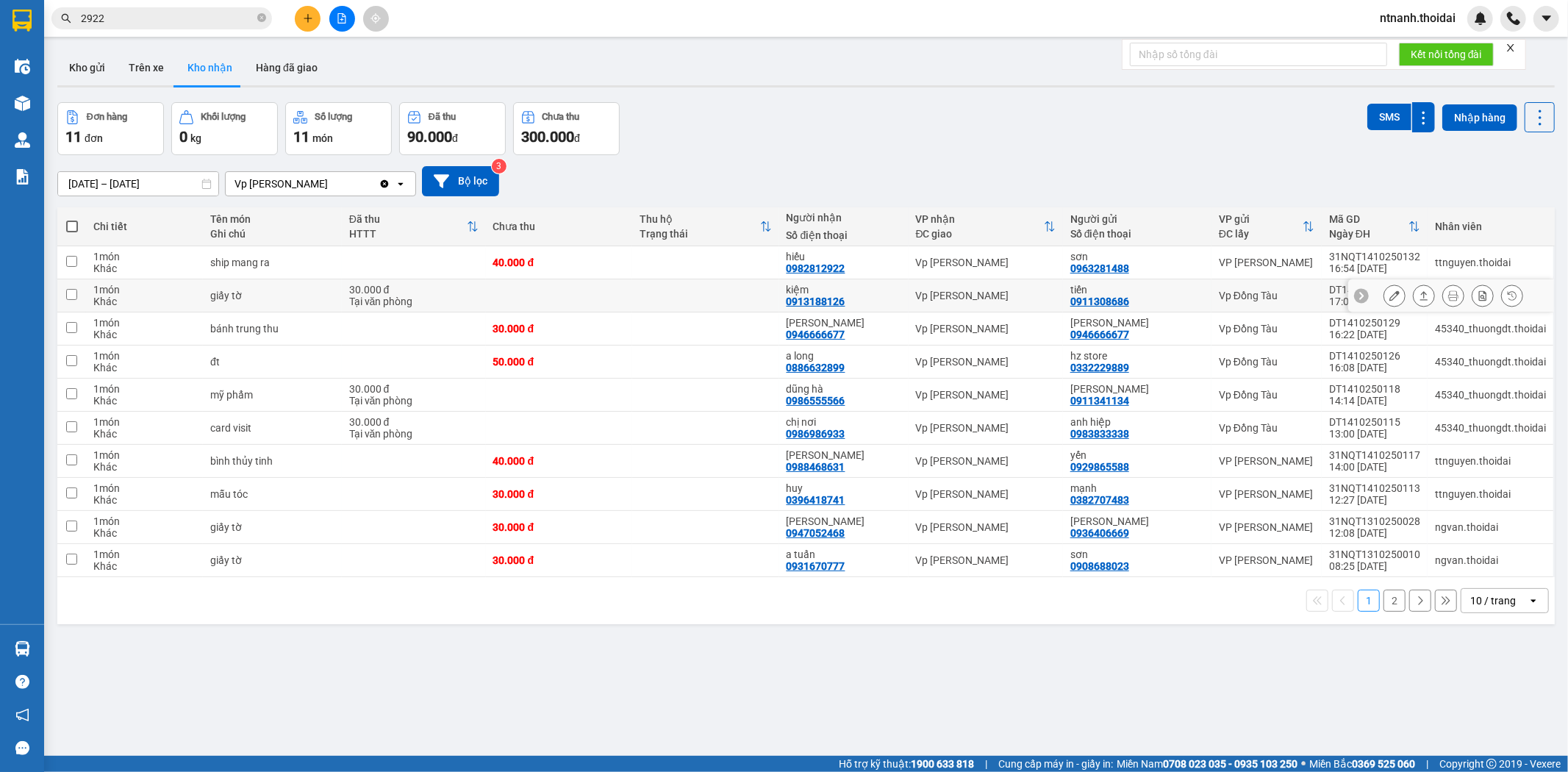
click at [817, 289] on div "kiệm" at bounding box center [844, 290] width 114 height 12
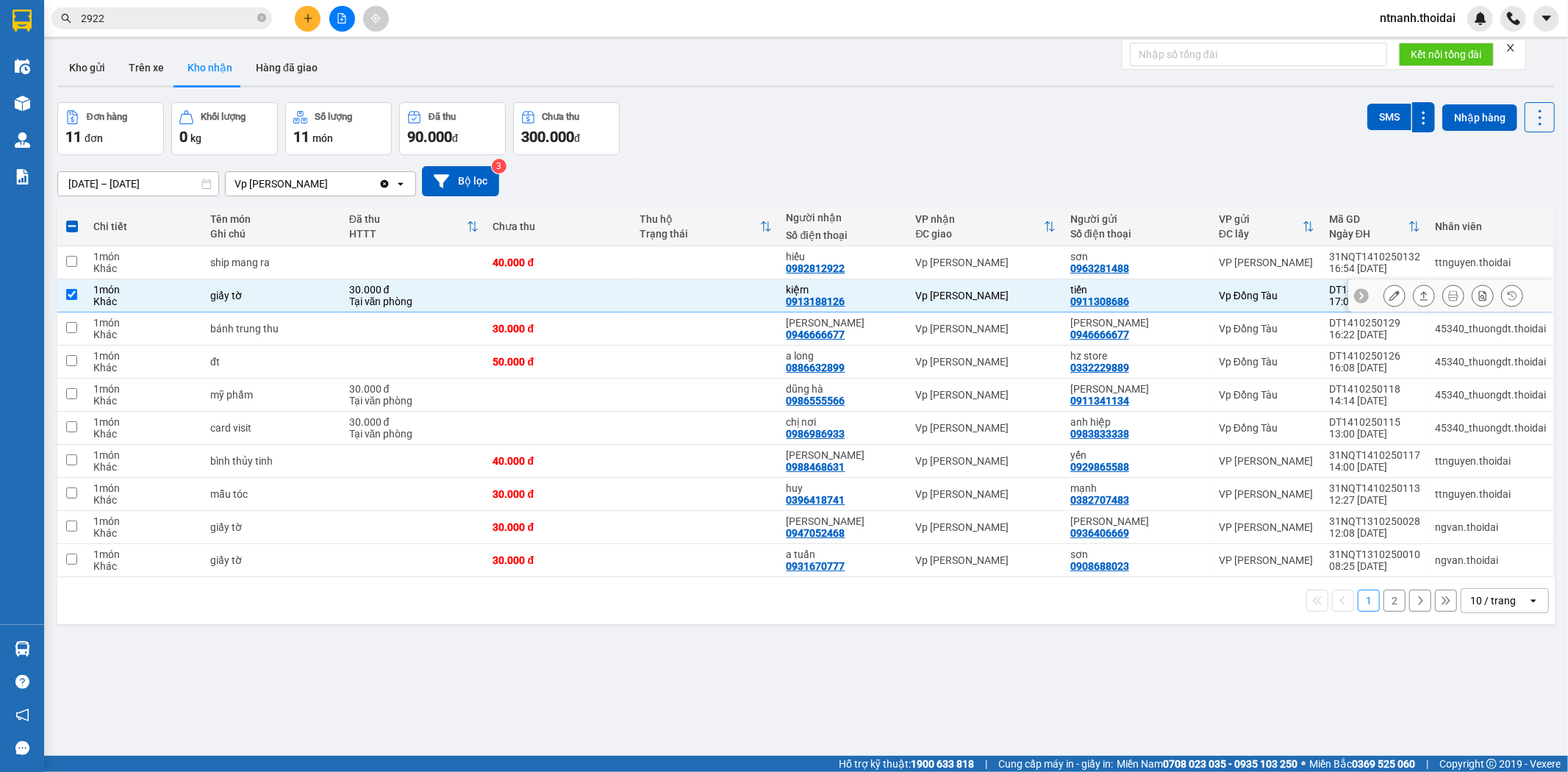
click at [1421, 296] on div at bounding box center [1454, 296] width 139 height 22
click at [1421, 296] on button at bounding box center [1424, 296] width 21 height 26
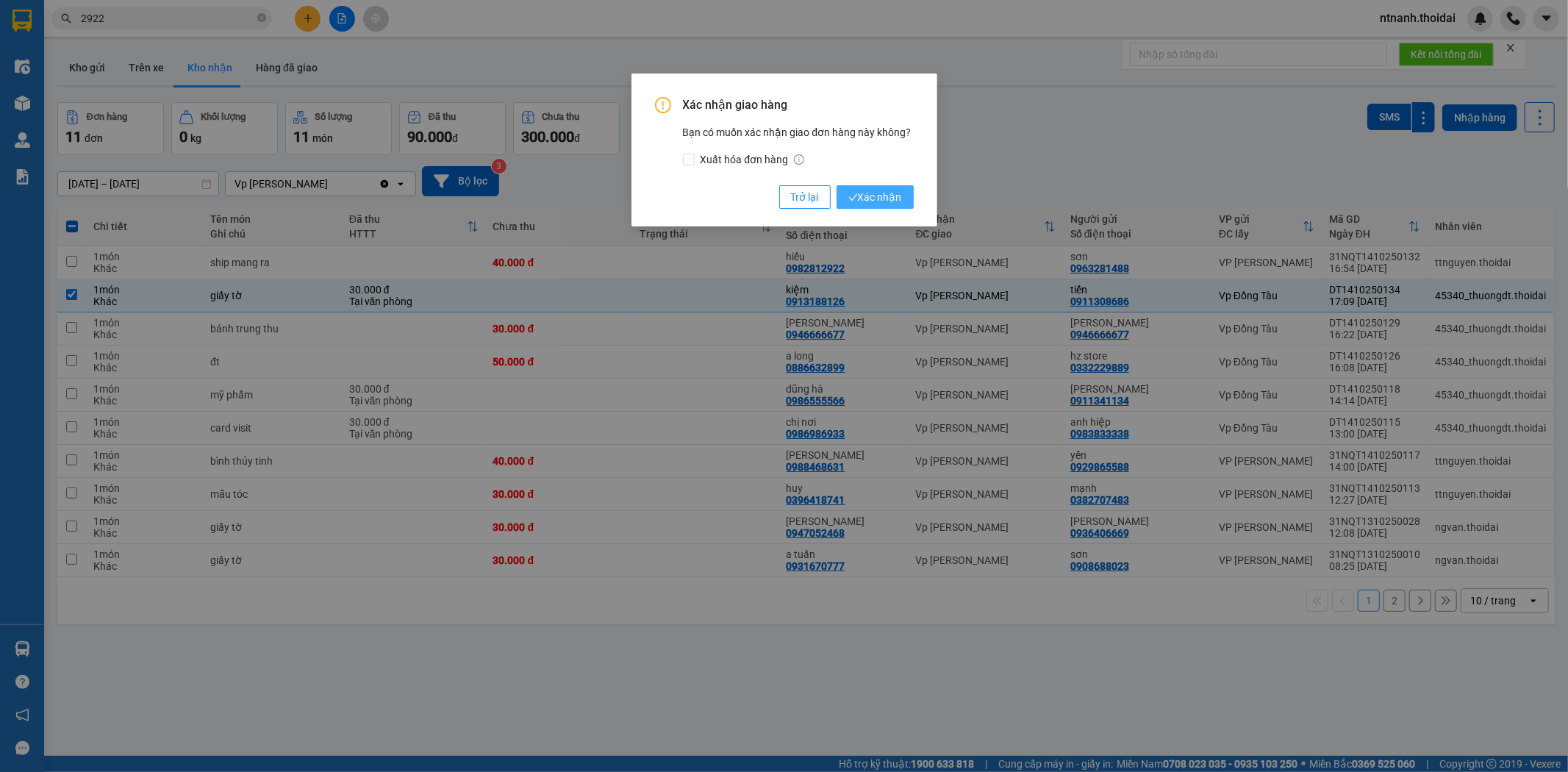
click at [888, 203] on span "Xác nhận" at bounding box center [875, 197] width 54 height 16
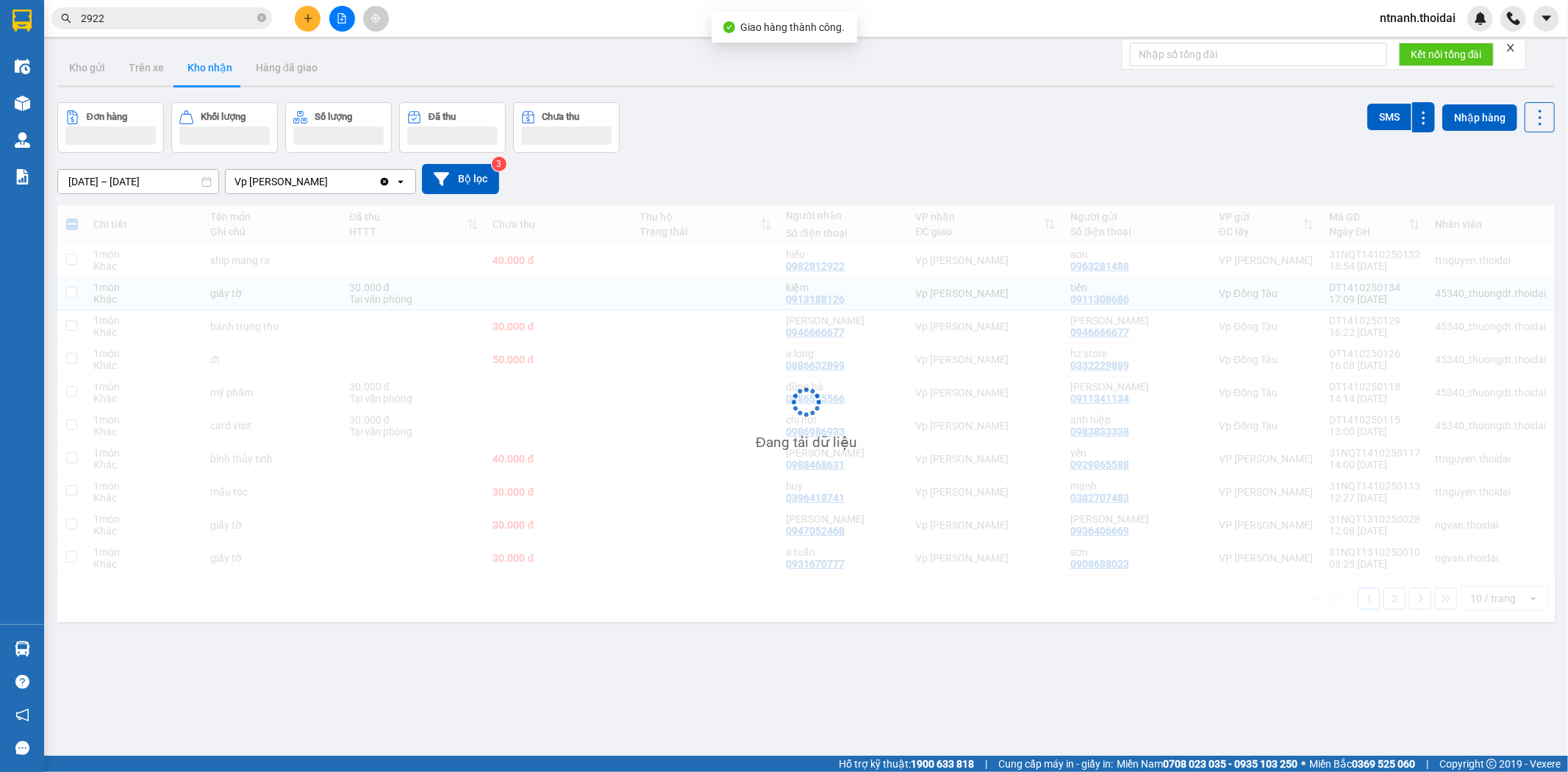
checkbox input "false"
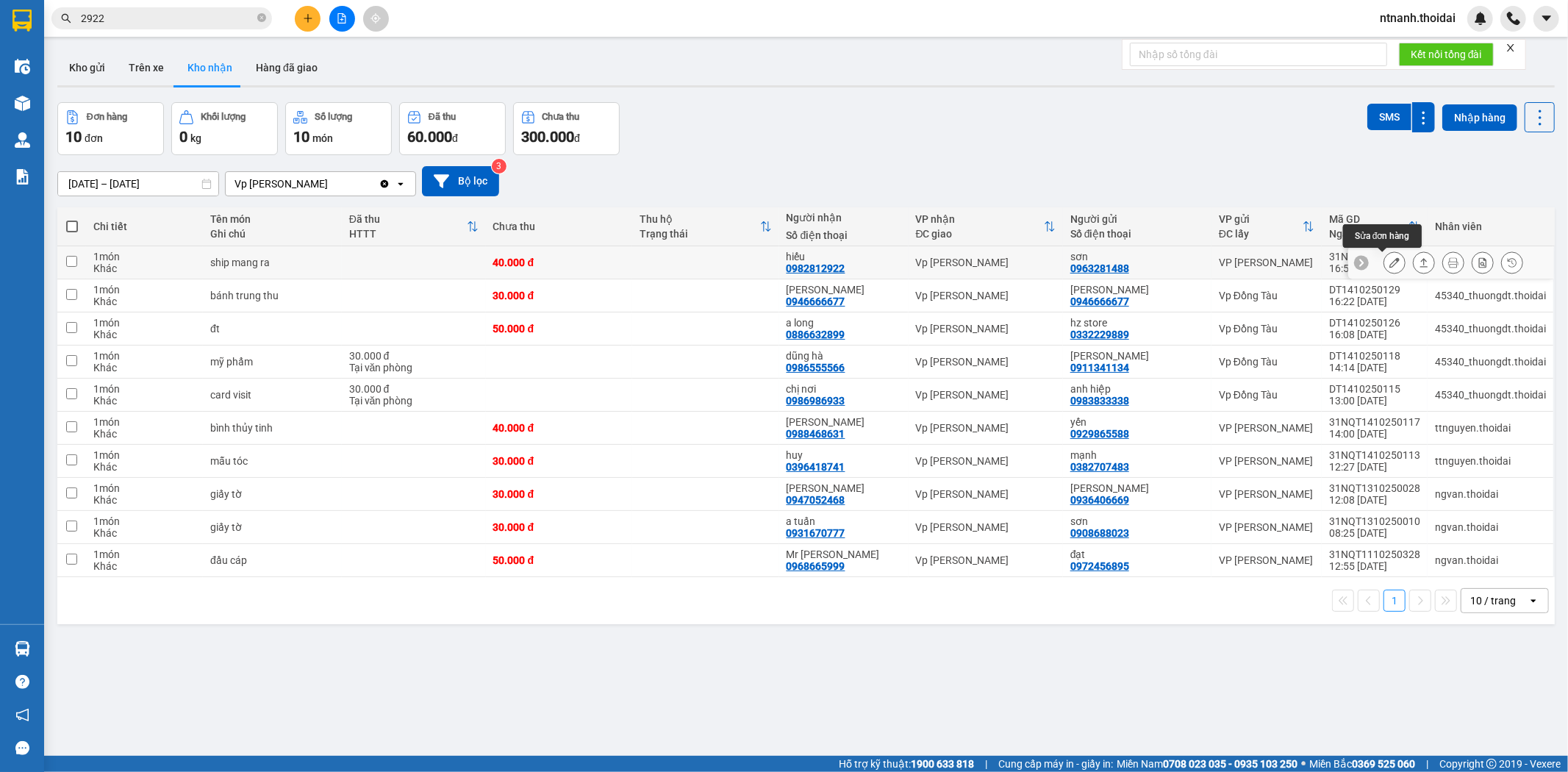
click at [1390, 266] on icon at bounding box center [1395, 262] width 10 height 10
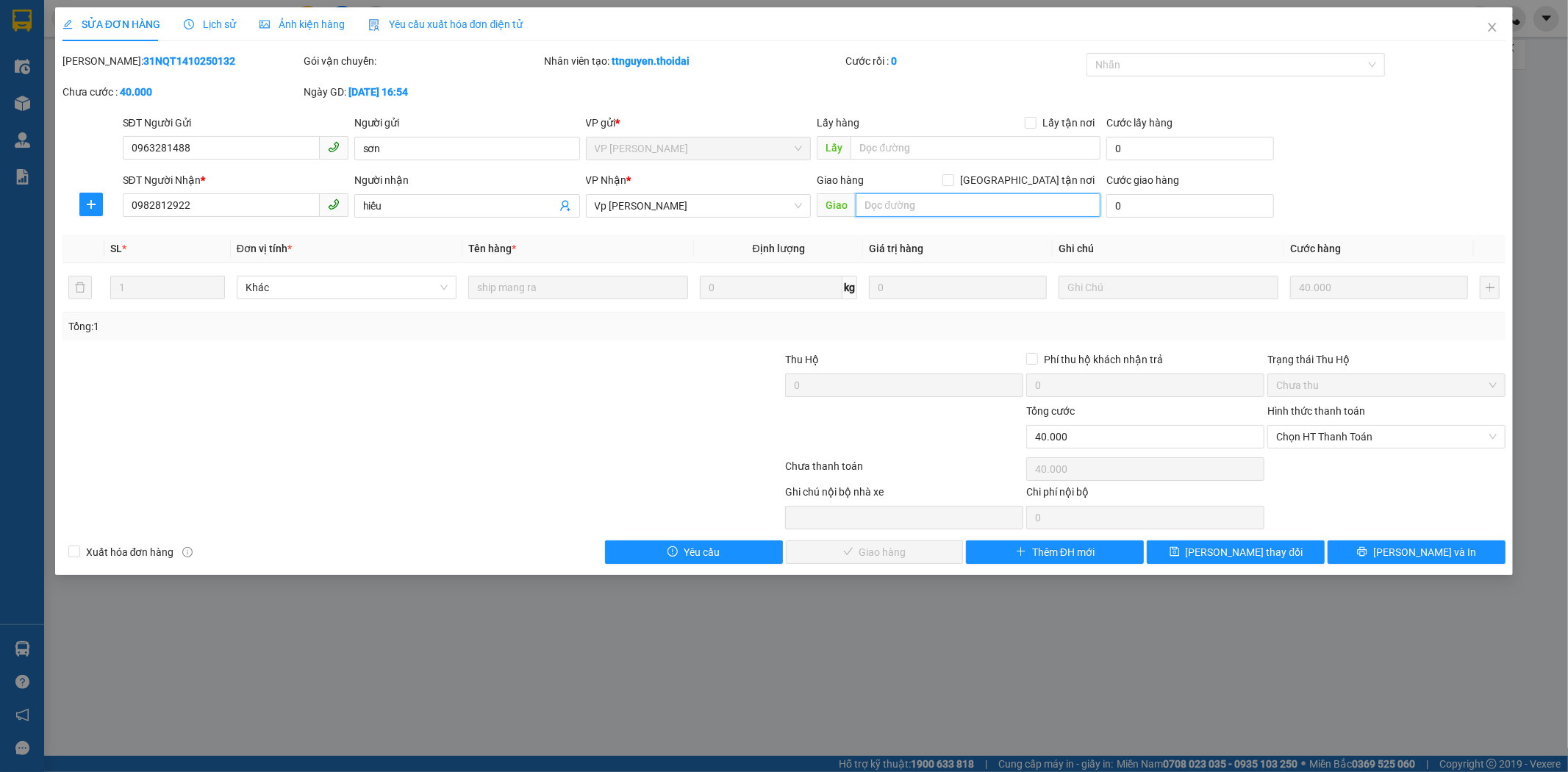
click at [964, 207] on input "text" at bounding box center [977, 205] width 245 height 23
type input "l"
click at [434, 209] on input "hiếu" at bounding box center [460, 205] width 193 height 16
click at [879, 204] on input "text" at bounding box center [977, 205] width 245 height 23
type input "d"
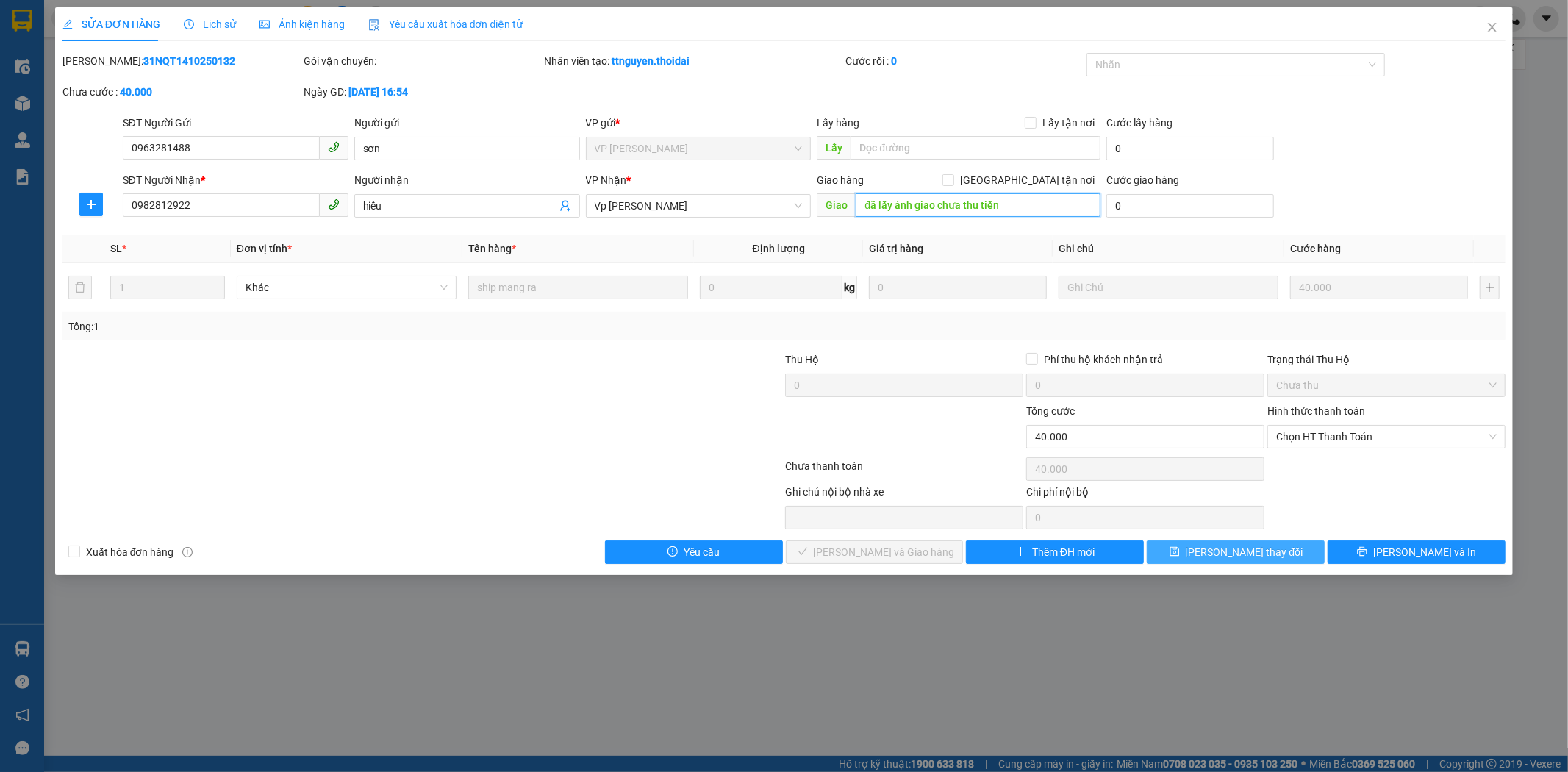
type input "đã lấy ánh giao chưa thu tiền"
click at [1249, 550] on span "[PERSON_NAME] thay đổi" at bounding box center [1244, 552] width 118 height 16
